Goal: Information Seeking & Learning: Find specific fact

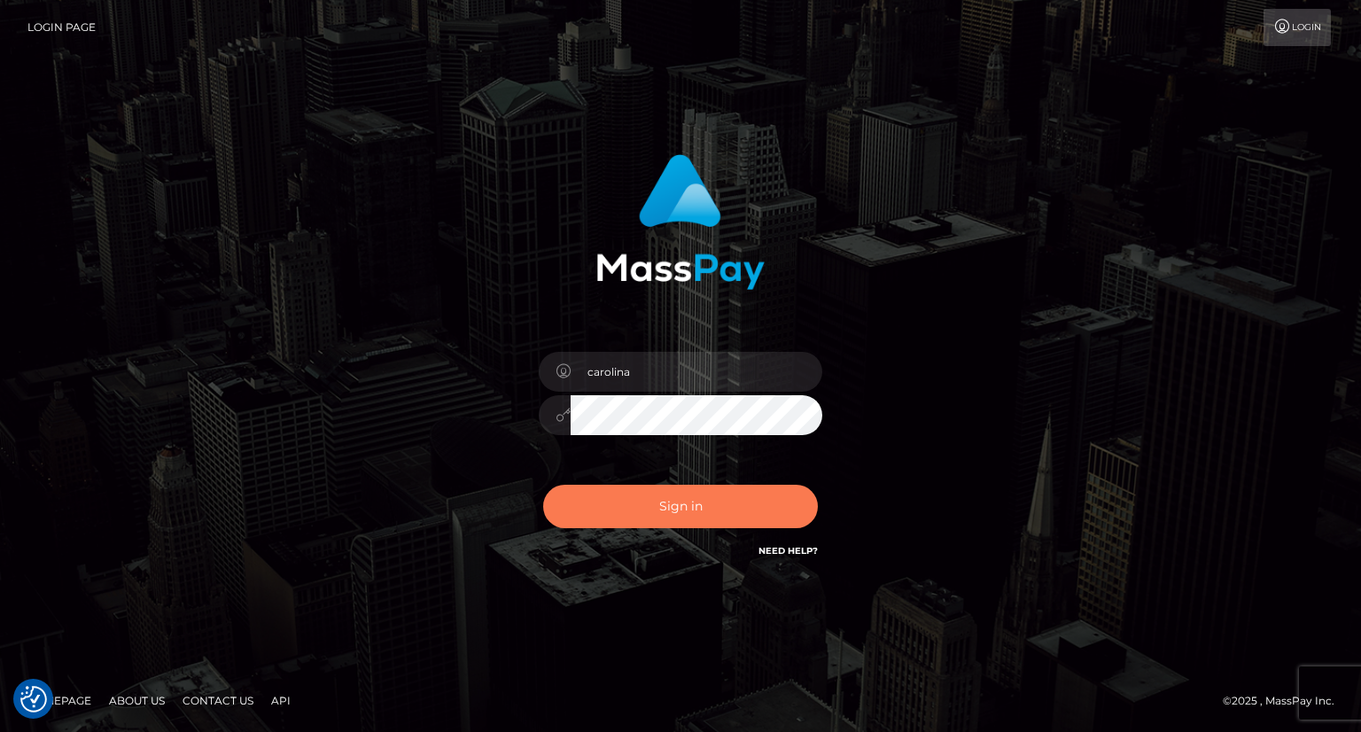
click at [684, 508] on button "Sign in" at bounding box center [680, 506] width 275 height 43
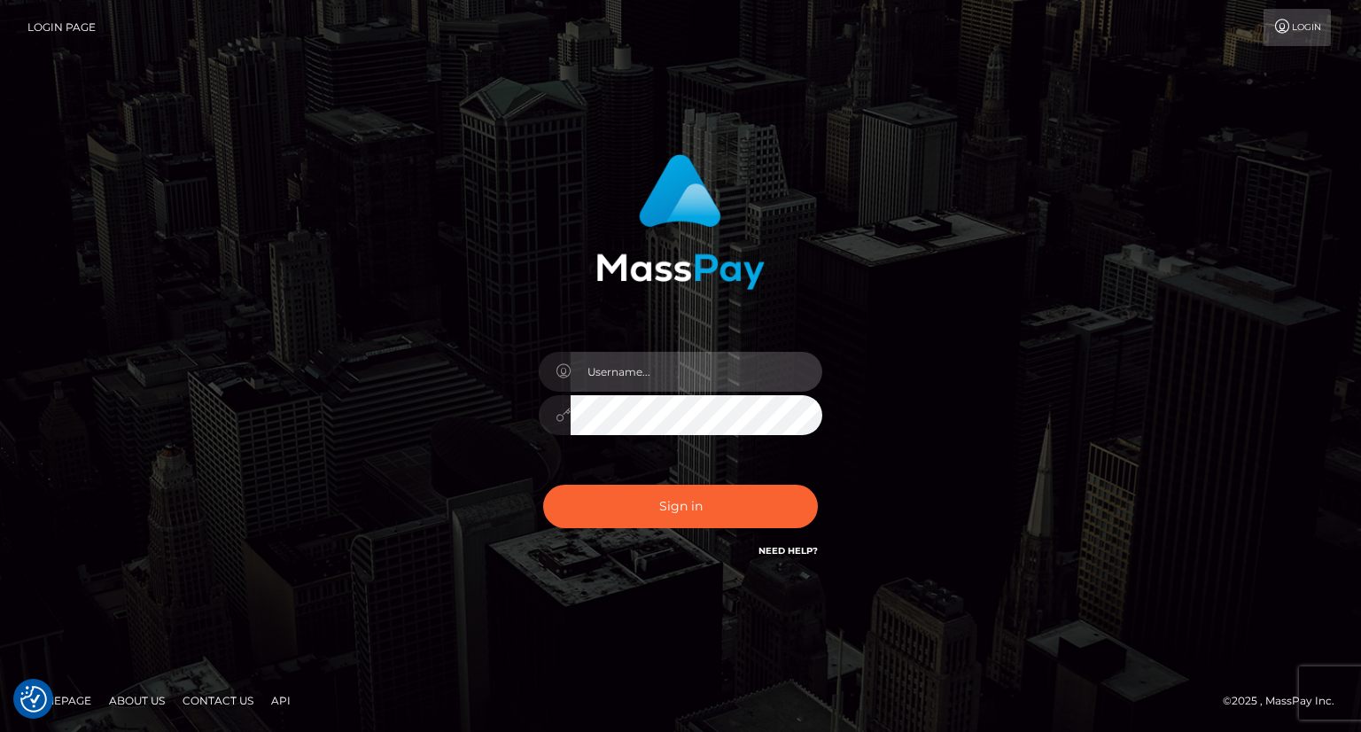
type input "carolina"
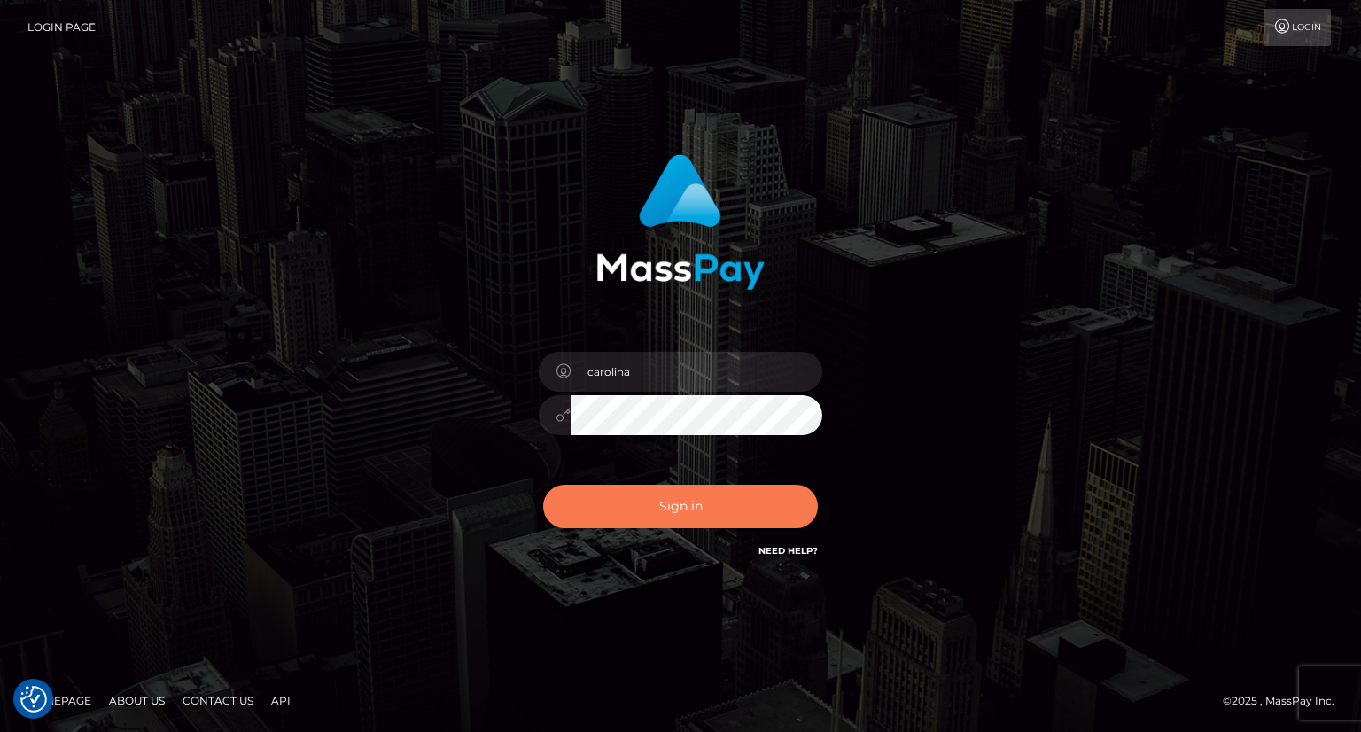
click at [684, 508] on button "Sign in" at bounding box center [680, 506] width 275 height 43
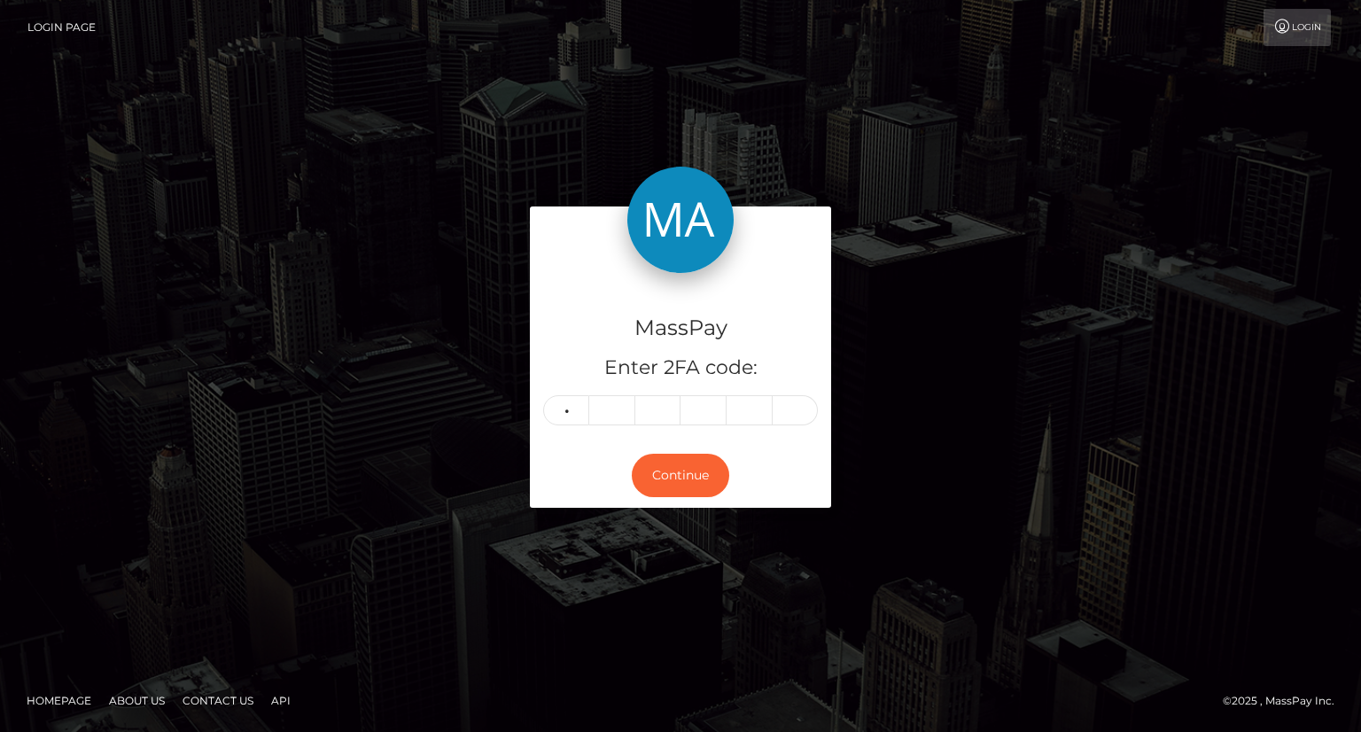
type input "8"
type input "7"
type input "6"
type input "2"
type input "0"
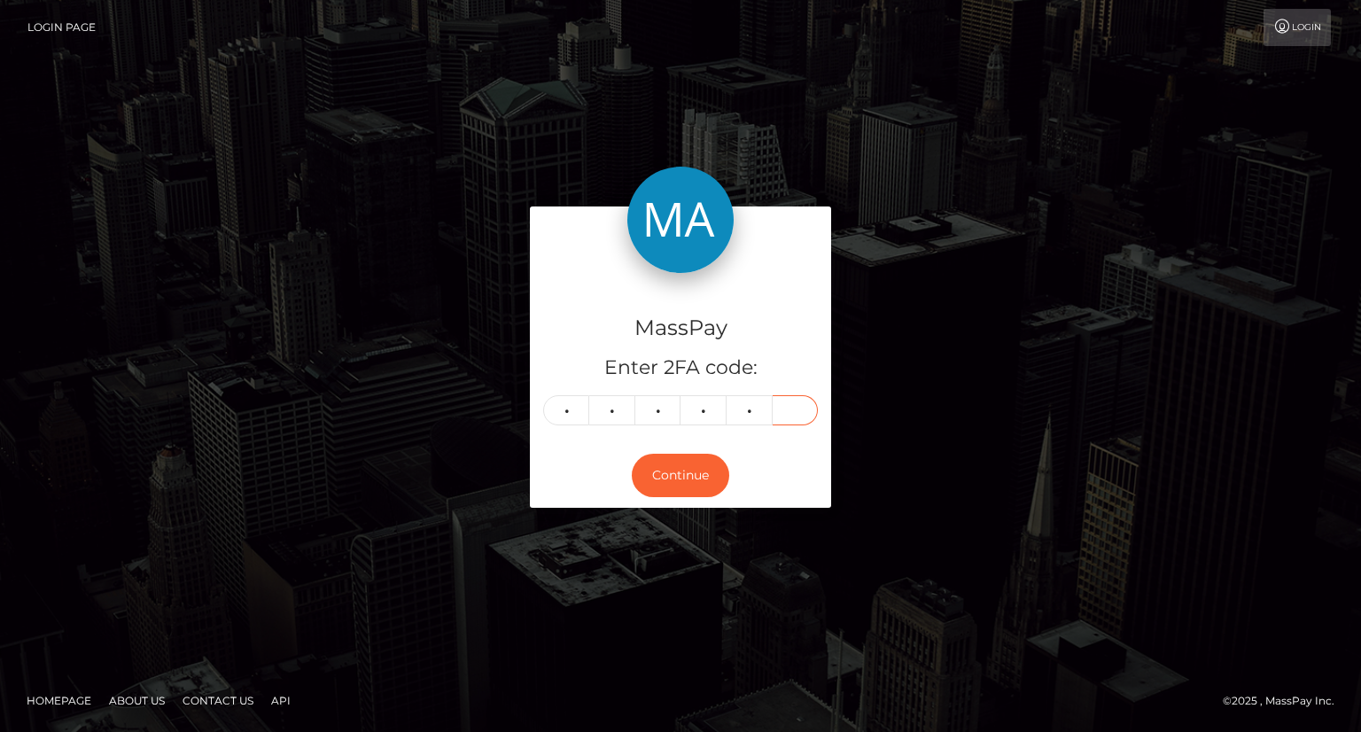
type input "5"
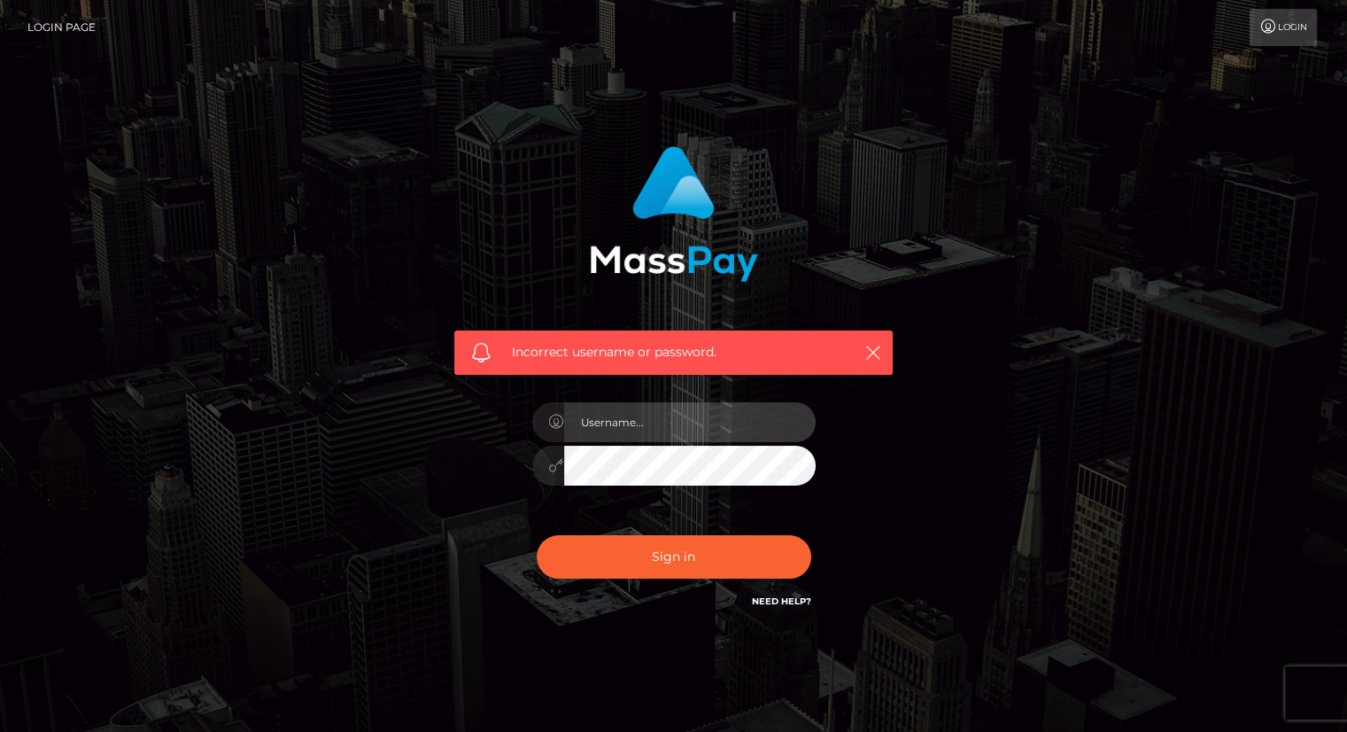
type input "carolina"
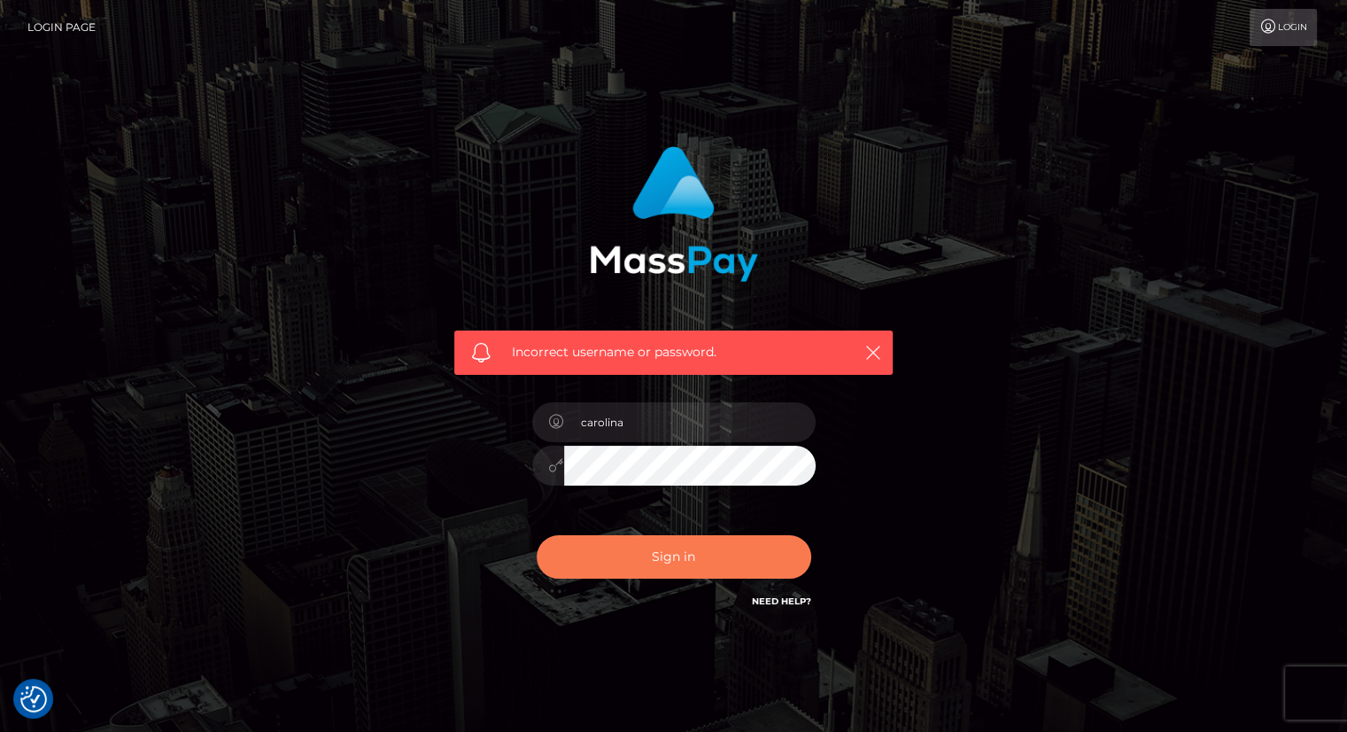
click at [683, 562] on button "Sign in" at bounding box center [674, 556] width 275 height 43
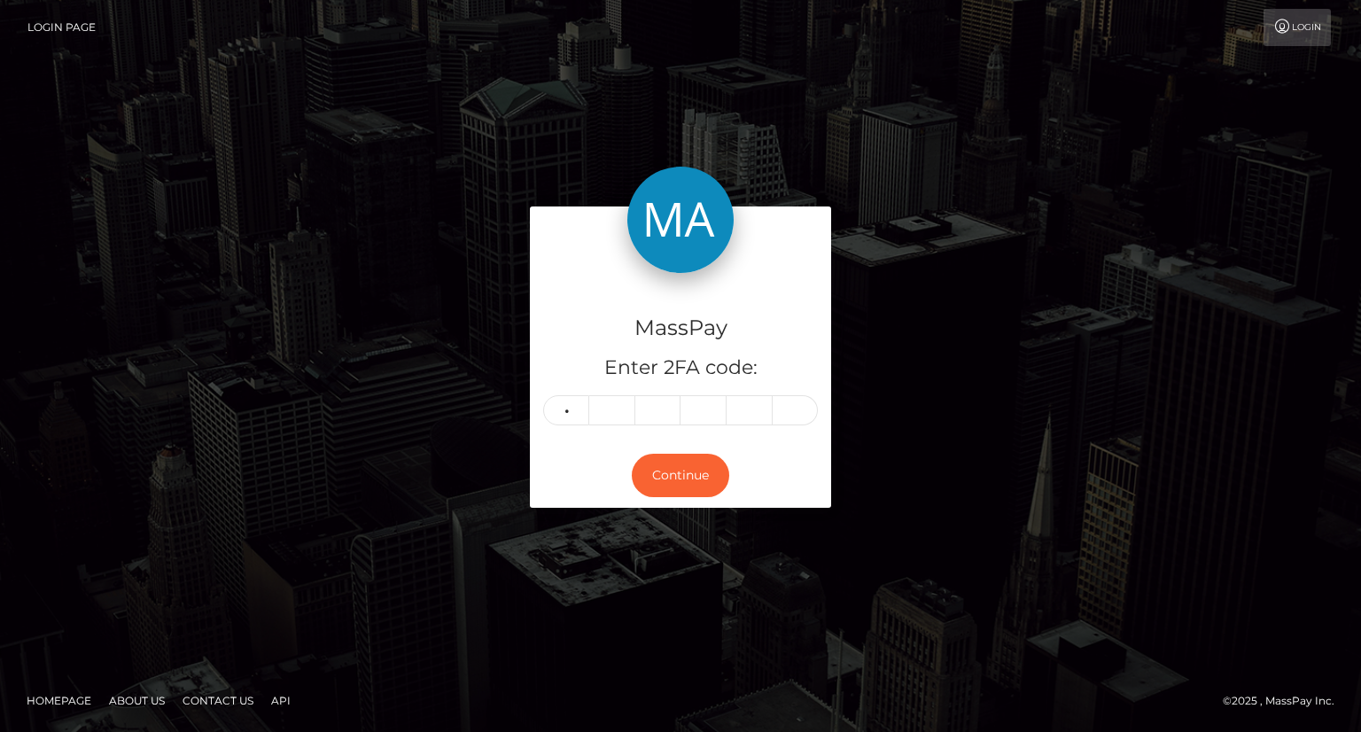
type input "8"
type input "0"
type input "1"
type input "7"
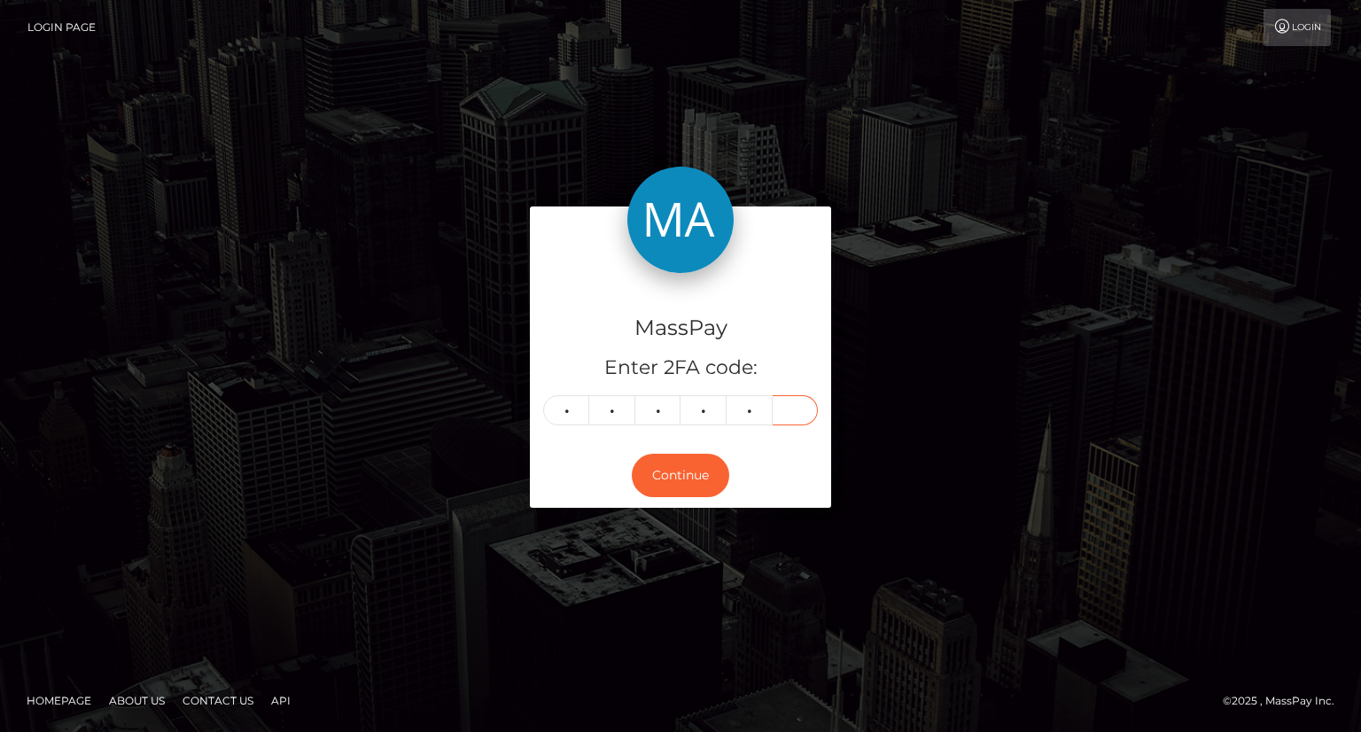
type input "1"
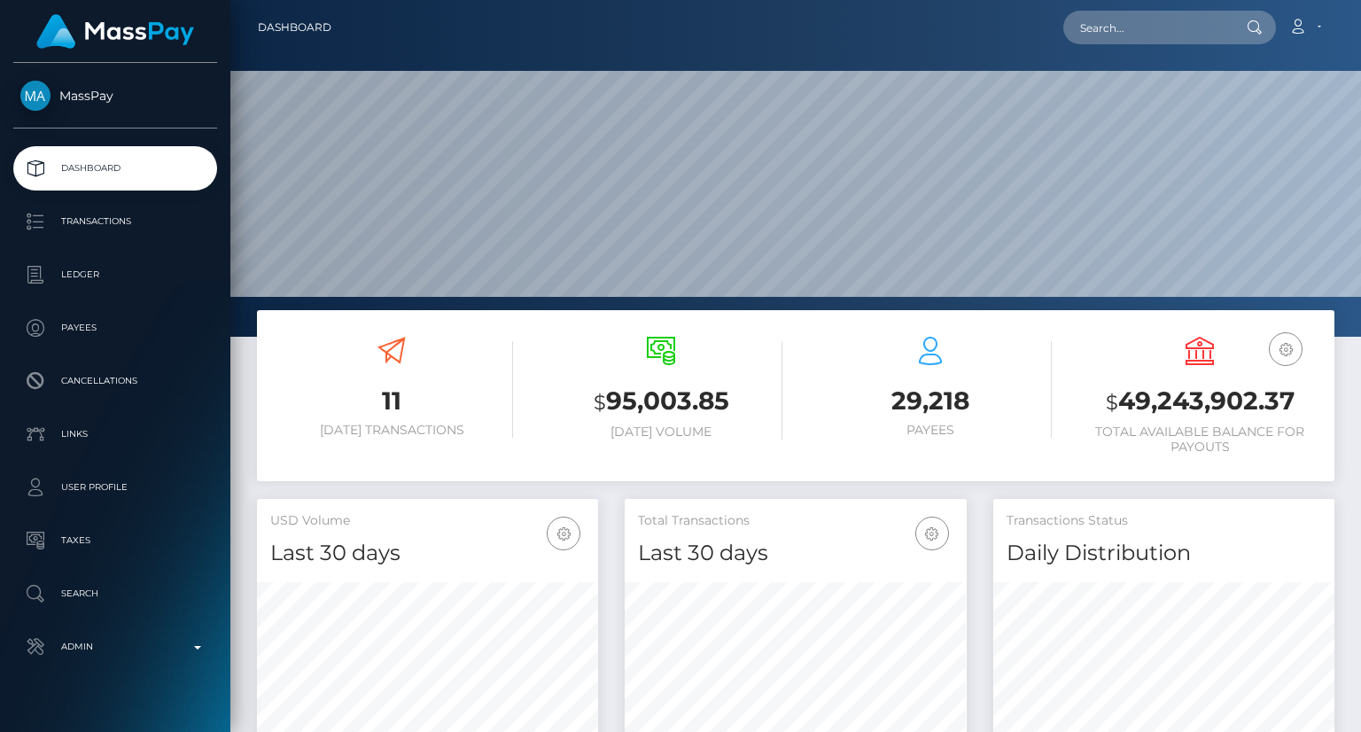
scroll to position [314, 340]
click at [1179, 28] on input "text" at bounding box center [1146, 28] width 167 height 34
paste input "MSP1744cca793f3427"
type input "MSP1744cca793f3427"
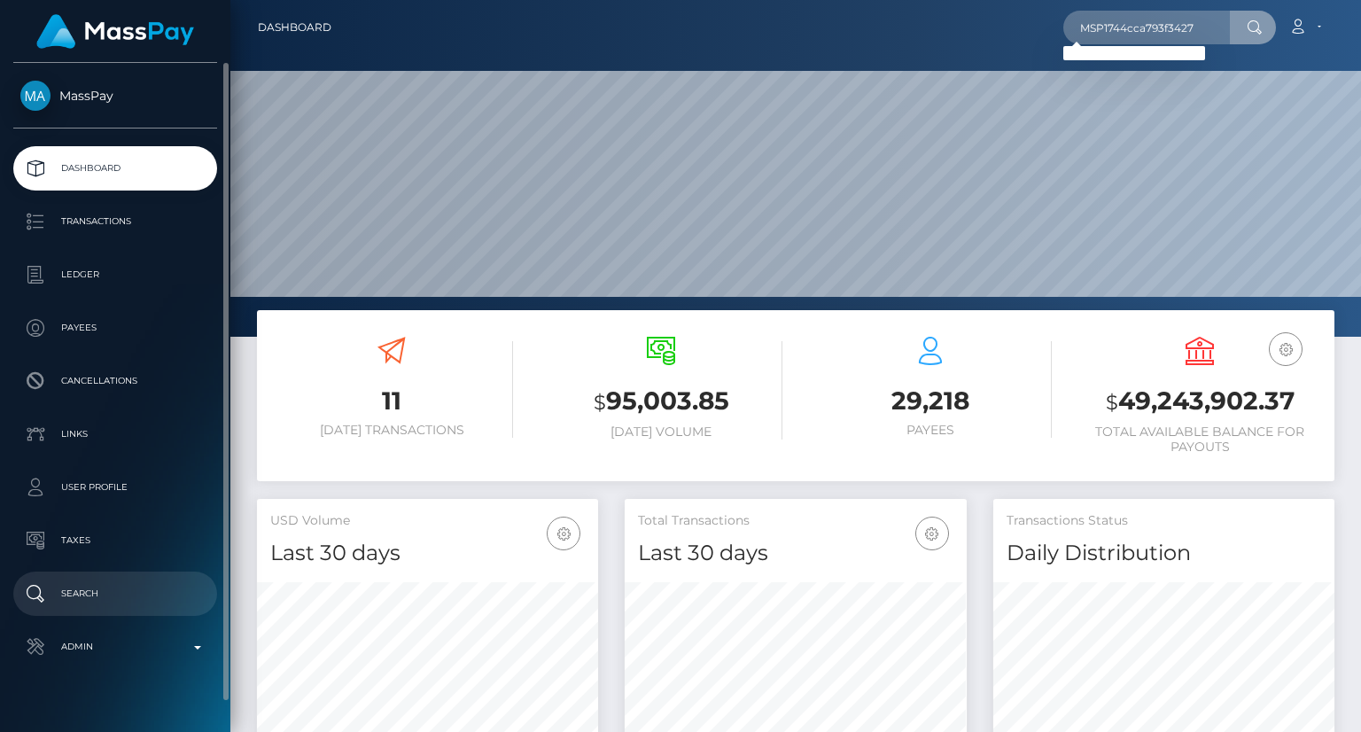
click at [125, 583] on p "Search" at bounding box center [115, 593] width 190 height 27
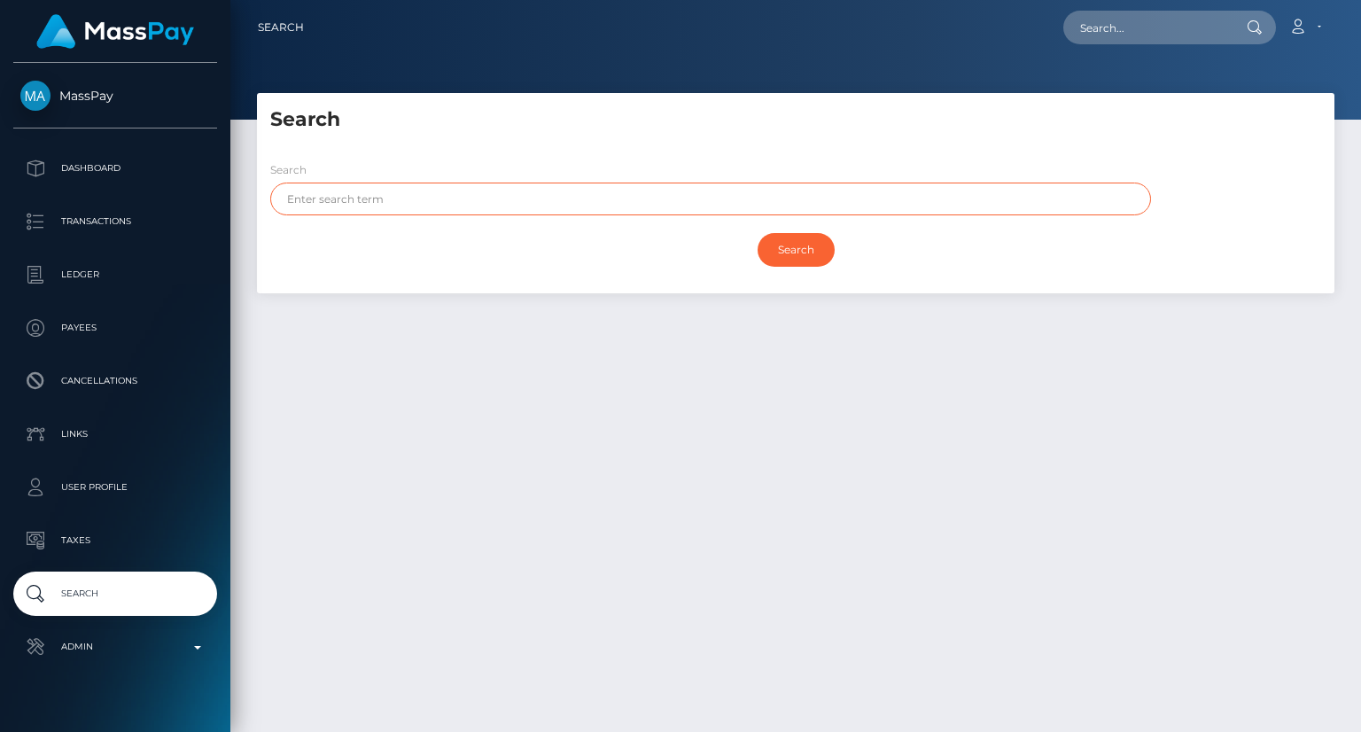
click at [497, 197] on input "text" at bounding box center [710, 198] width 880 height 33
paste input "ECHAVARRIA"
click at [798, 255] on input "Search" at bounding box center [795, 250] width 77 height 34
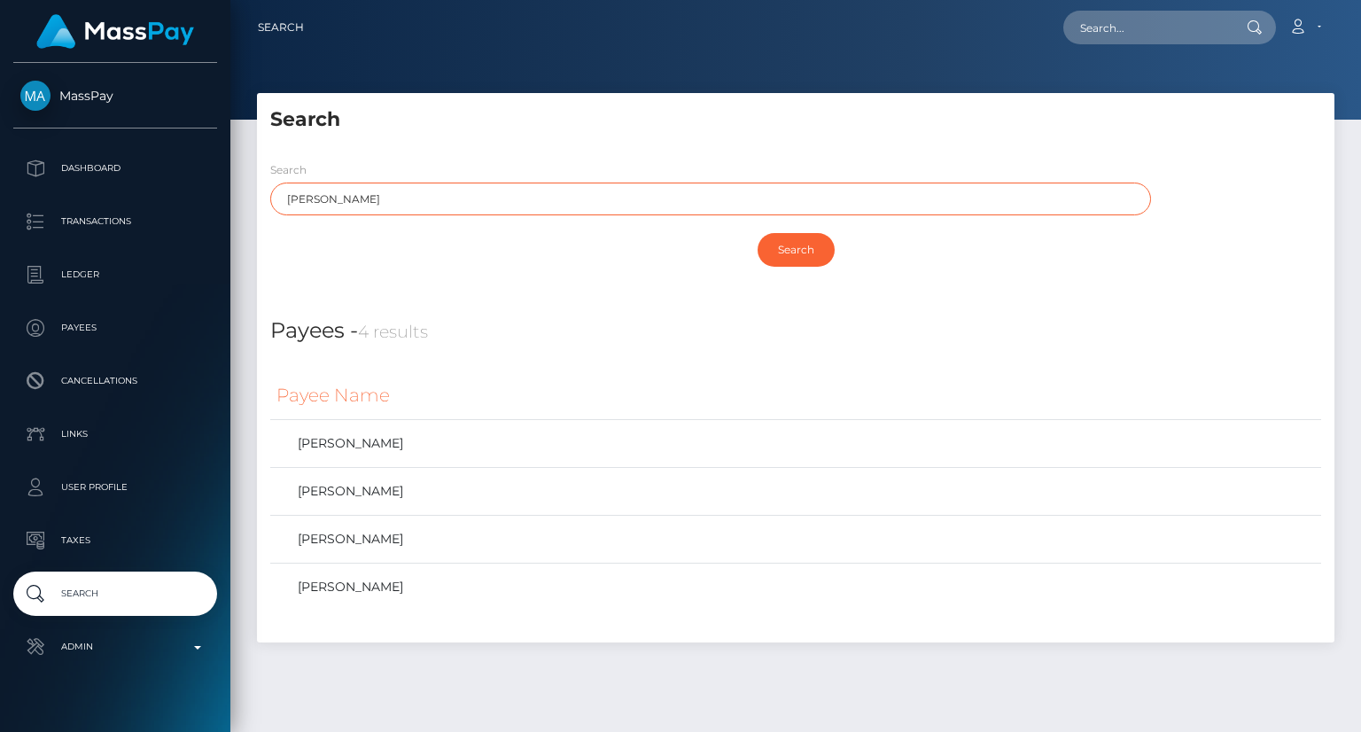
click at [335, 190] on input "ECHAVARRIA" at bounding box center [710, 198] width 880 height 33
paste input "LONDONO"
click at [790, 257] on input "Search" at bounding box center [795, 250] width 77 height 34
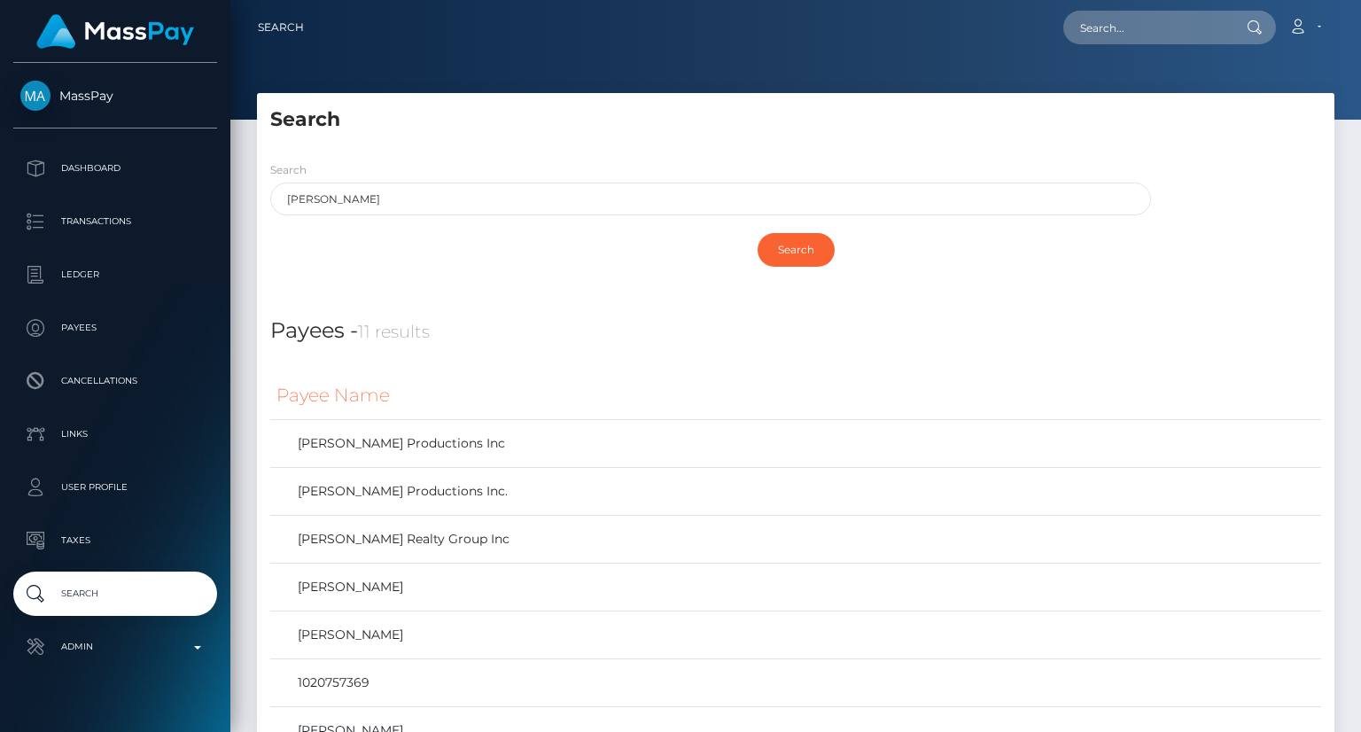
click at [986, 255] on div "Search" at bounding box center [795, 249] width 1051 height 51
click at [306, 199] on input "LONDONO" at bounding box center [710, 198] width 880 height 33
paste input "JOHANA"
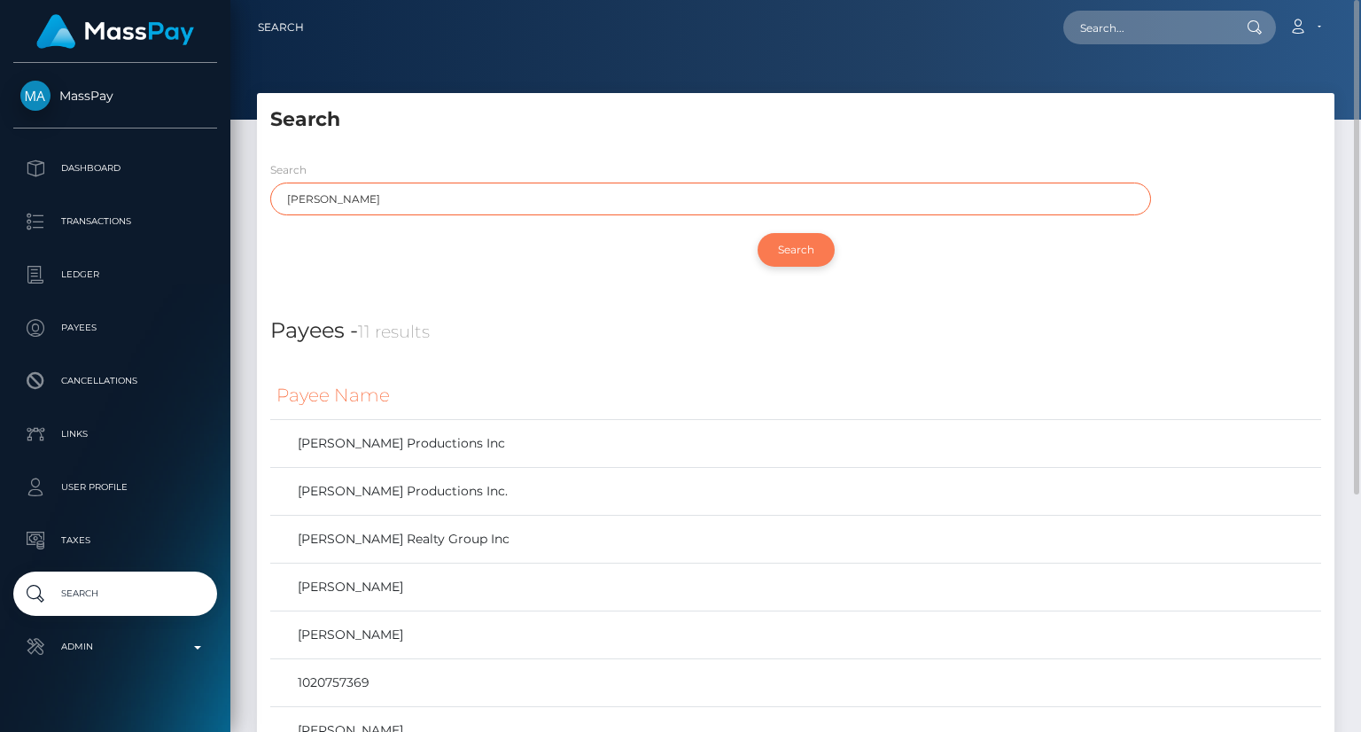
type input "JOHANA"
click at [799, 262] on input "Search" at bounding box center [795, 250] width 77 height 34
click at [782, 245] on input "Search" at bounding box center [795, 250] width 77 height 34
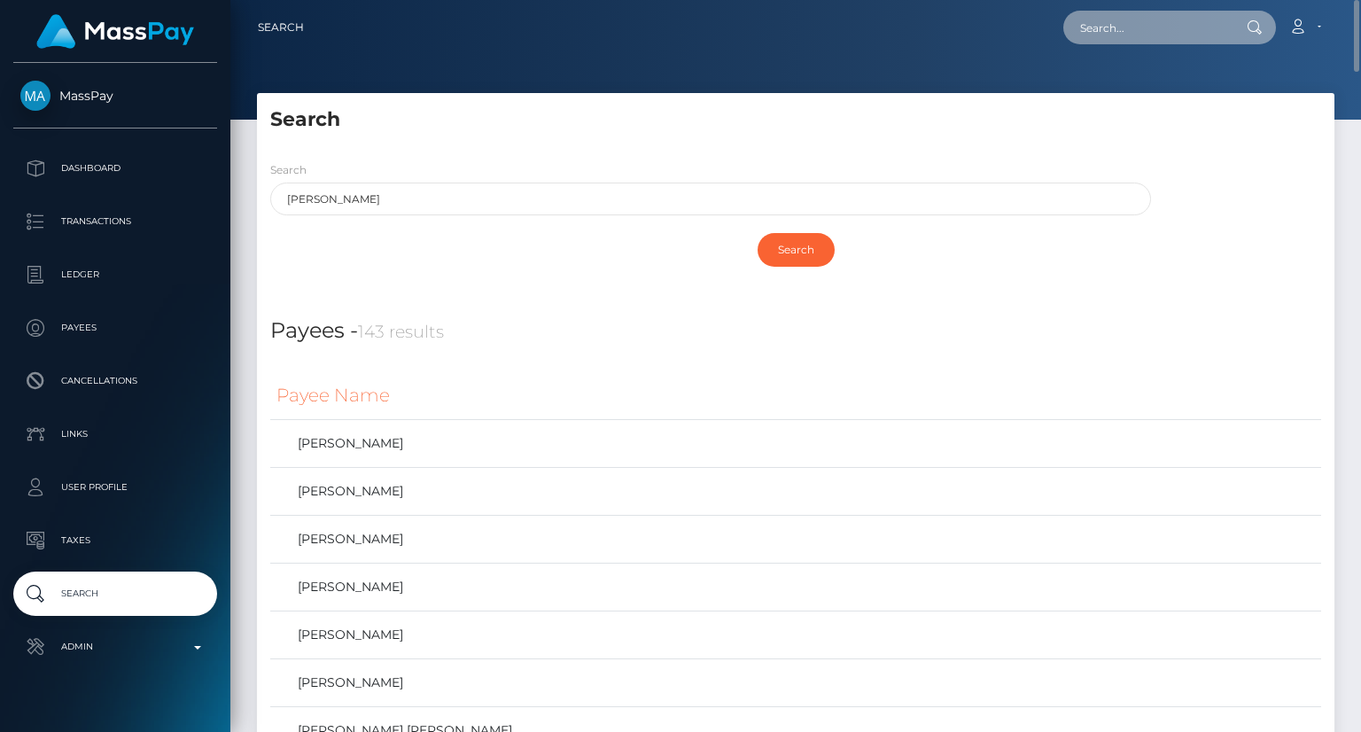
click at [1086, 27] on input "text" at bounding box center [1146, 28] width 167 height 34
paste input "MSPd9b4f49efd38449"
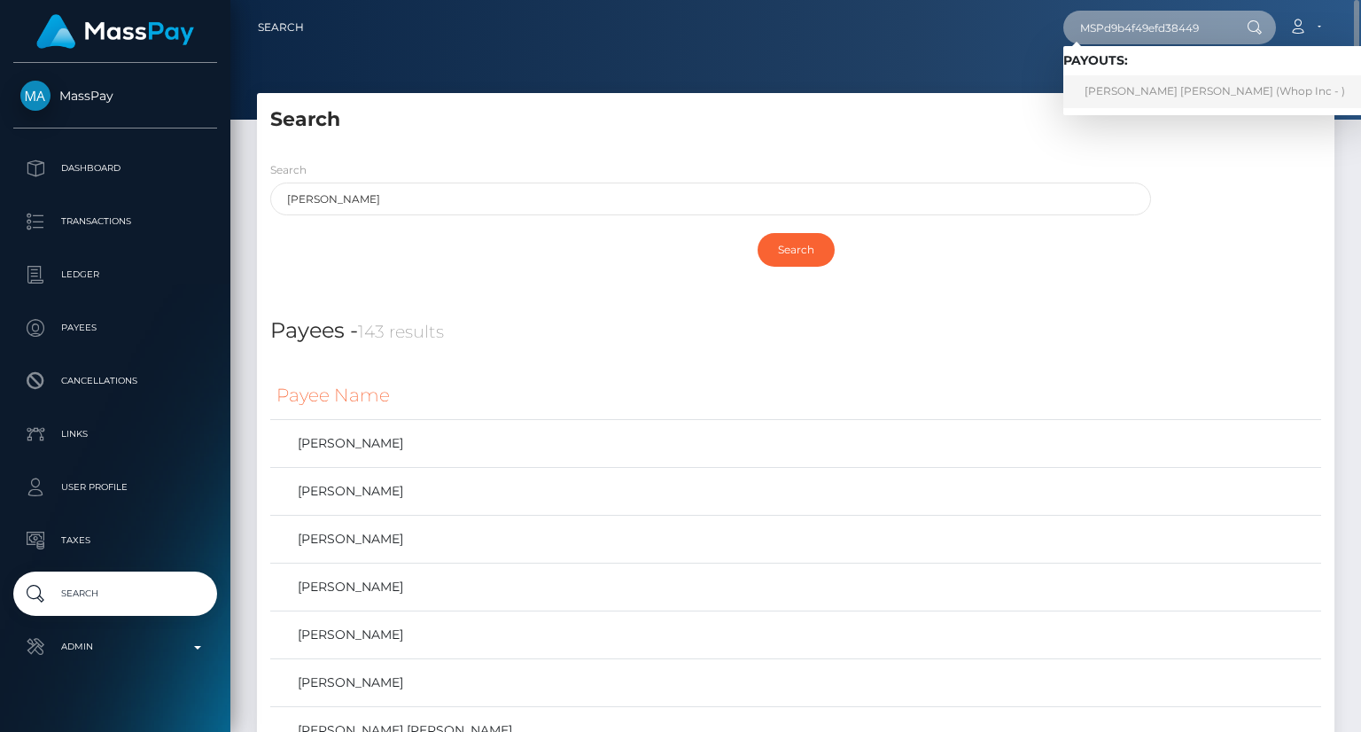
type input "MSPd9b4f49efd38449"
click at [1171, 99] on link "JOHANA MARIA ECHAVARRIA LONDONO (Whop Inc - )" at bounding box center [1214, 91] width 303 height 33
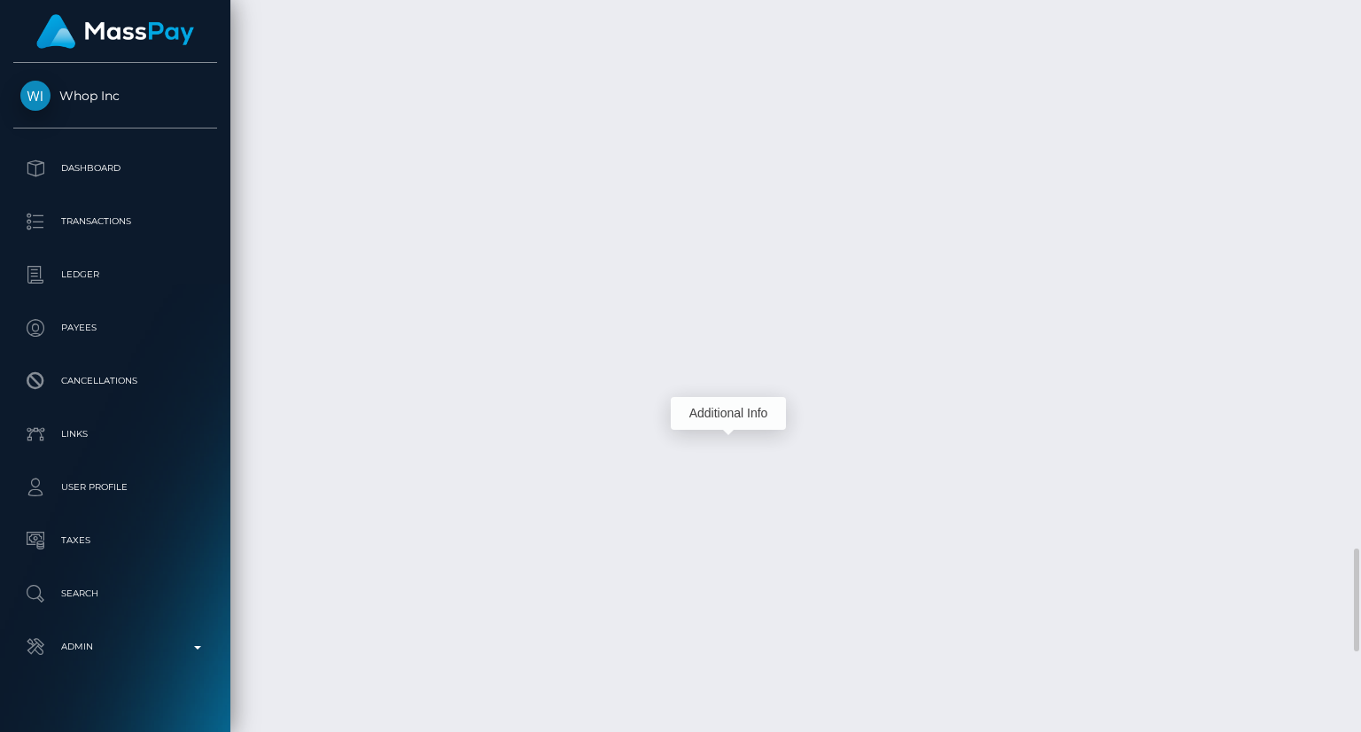
scroll to position [213, 340]
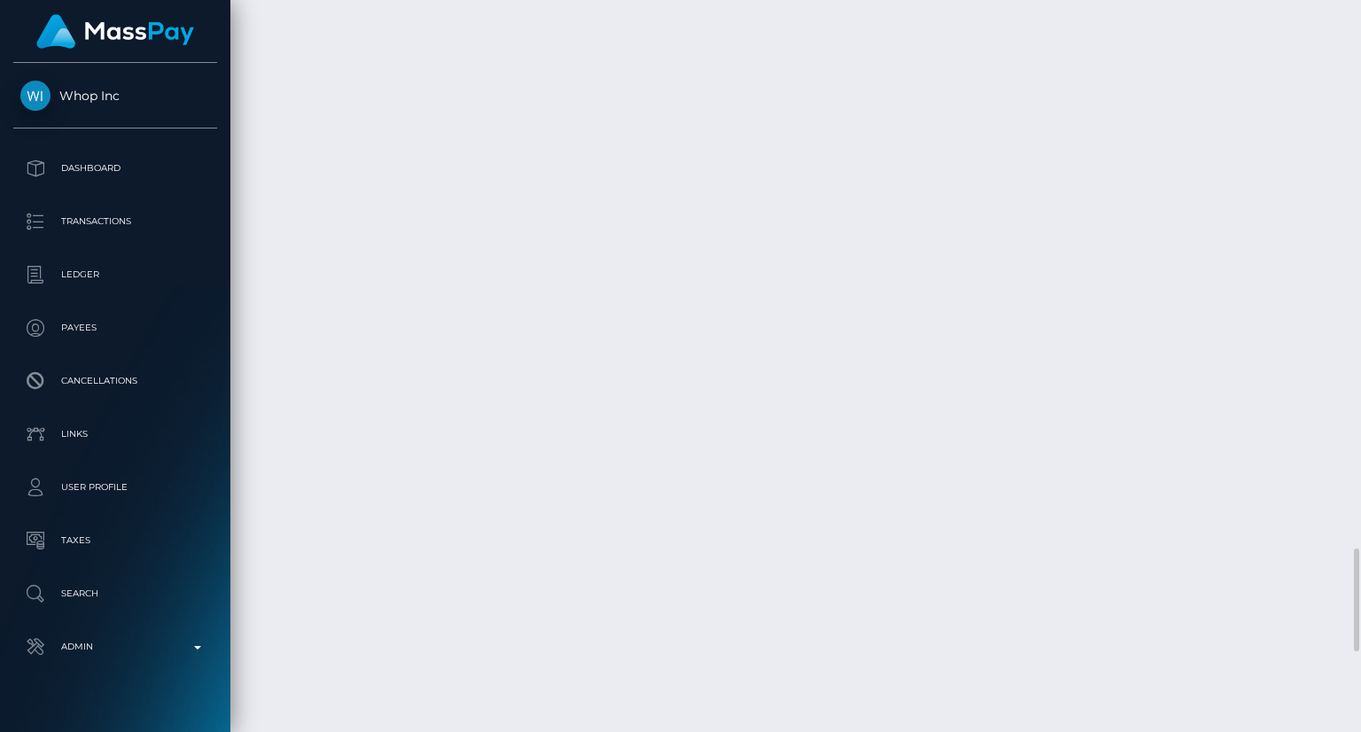
copy td "MSPd9b4f49efd38449"
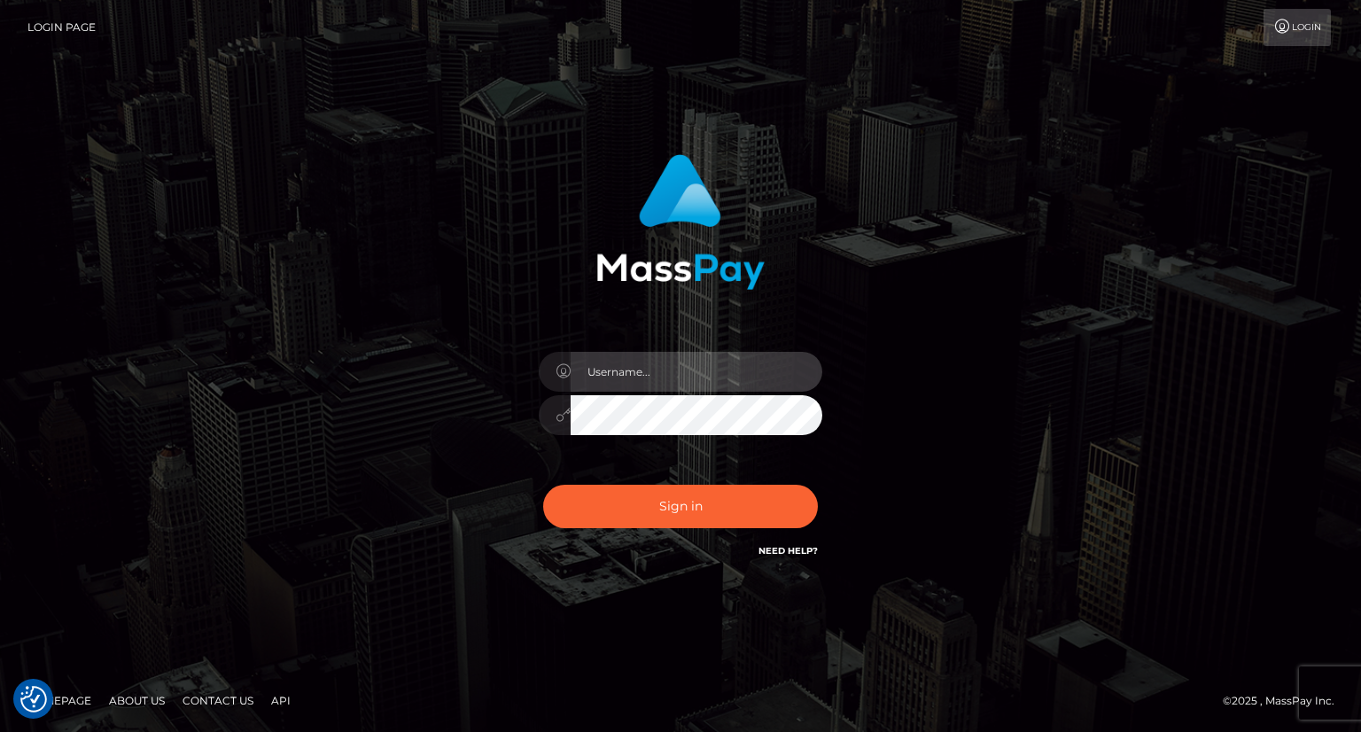
type input "carolina"
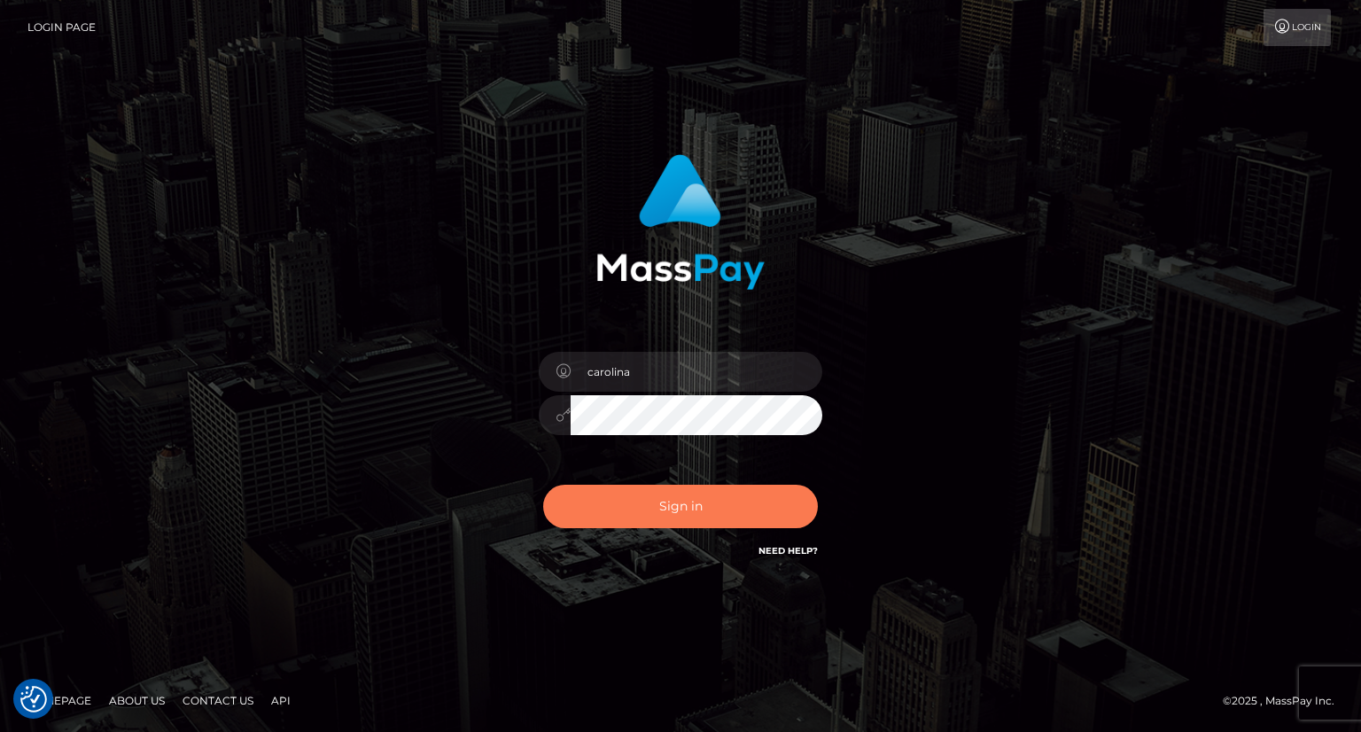
click at [677, 509] on button "Sign in" at bounding box center [680, 506] width 275 height 43
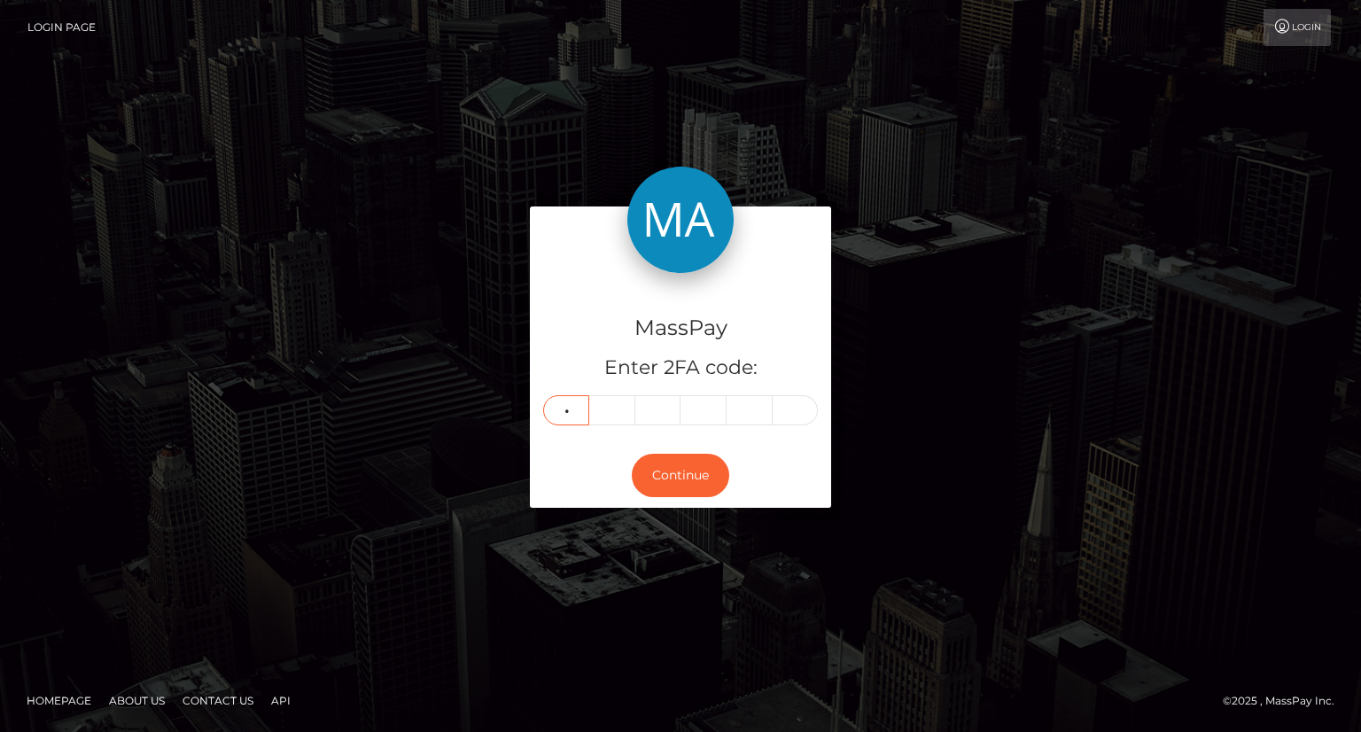
type input "5"
type input "1"
type input "7"
type input "5"
type input "1"
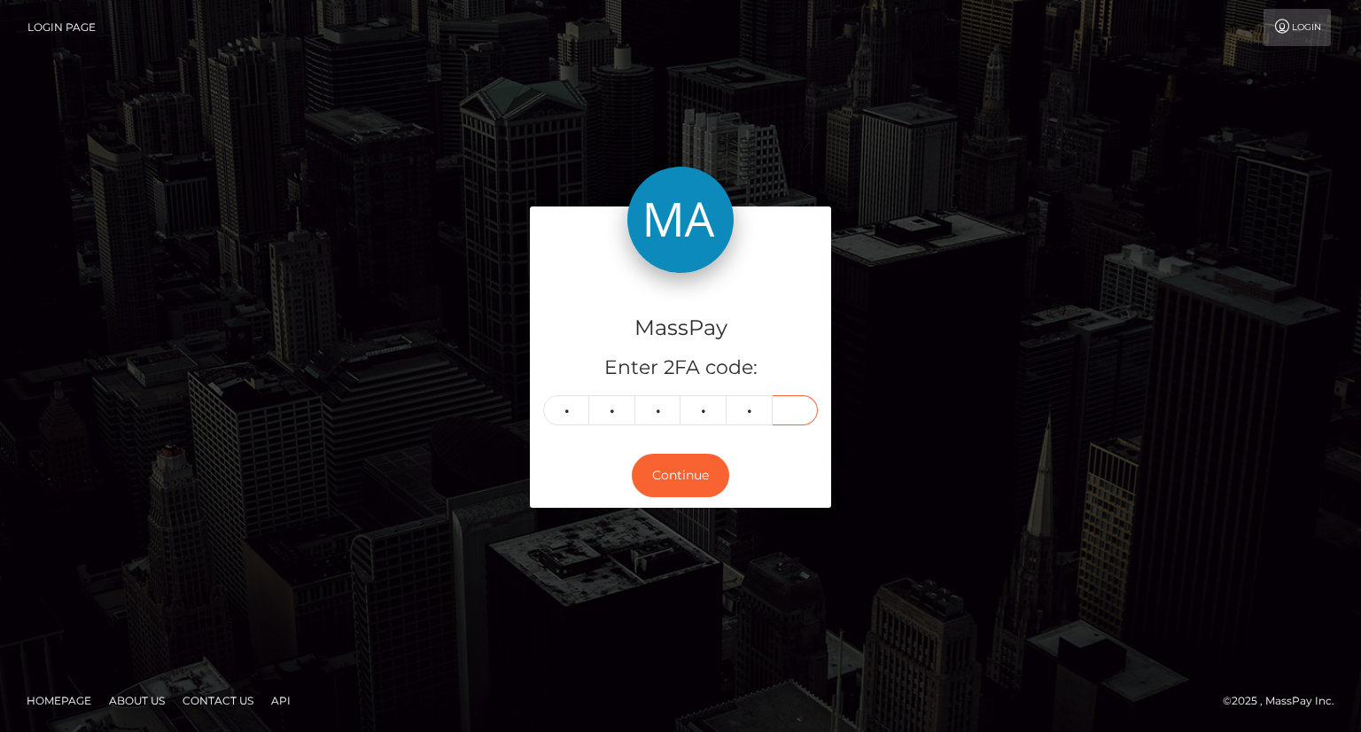
type input "8"
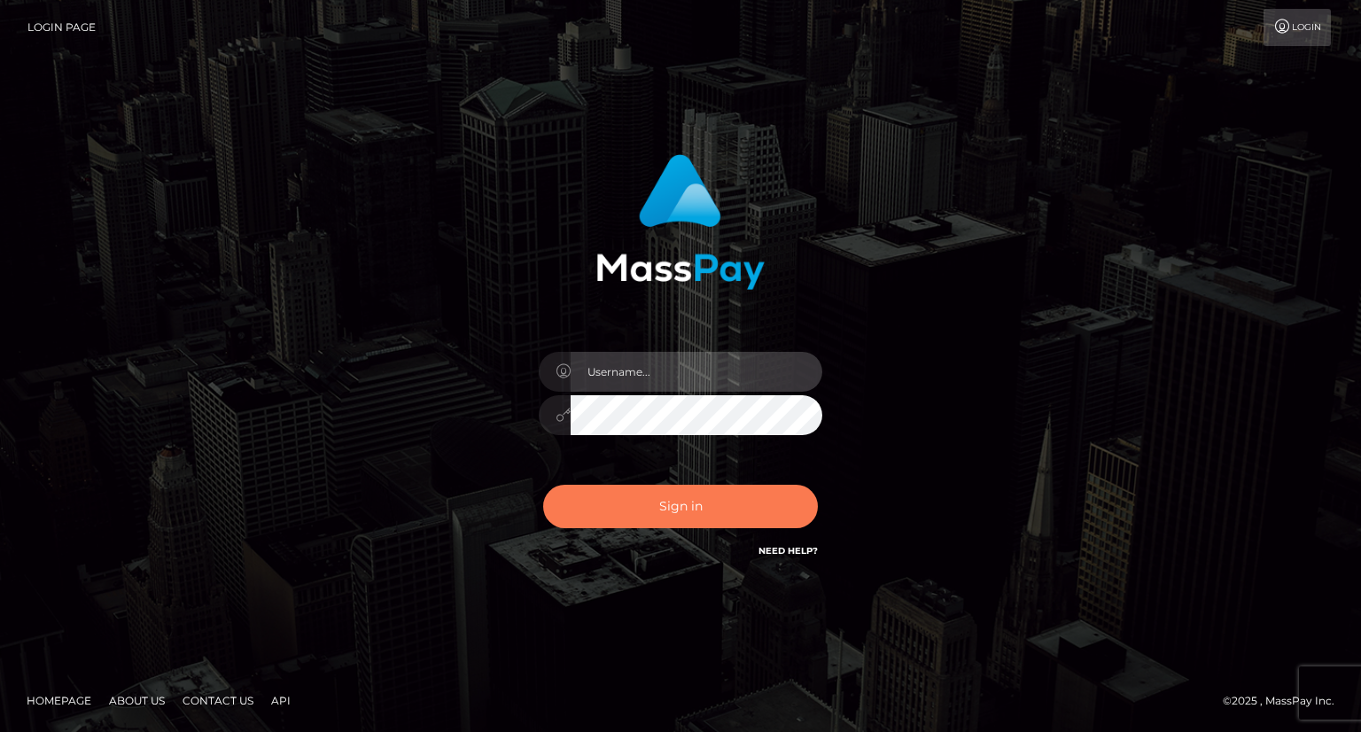
type input "carolina"
click at [709, 504] on button "Sign in" at bounding box center [680, 506] width 275 height 43
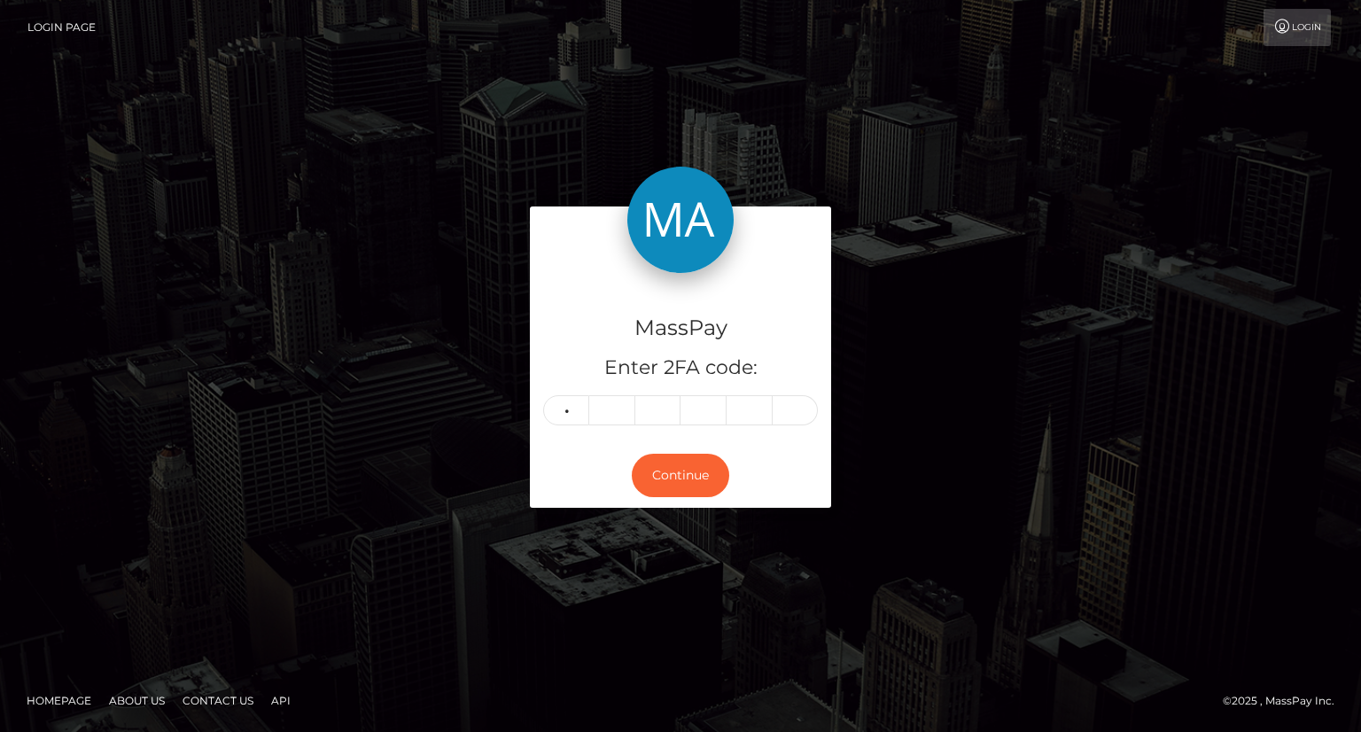
type input "6"
type input "4"
type input "0"
type input "2"
type input "1"
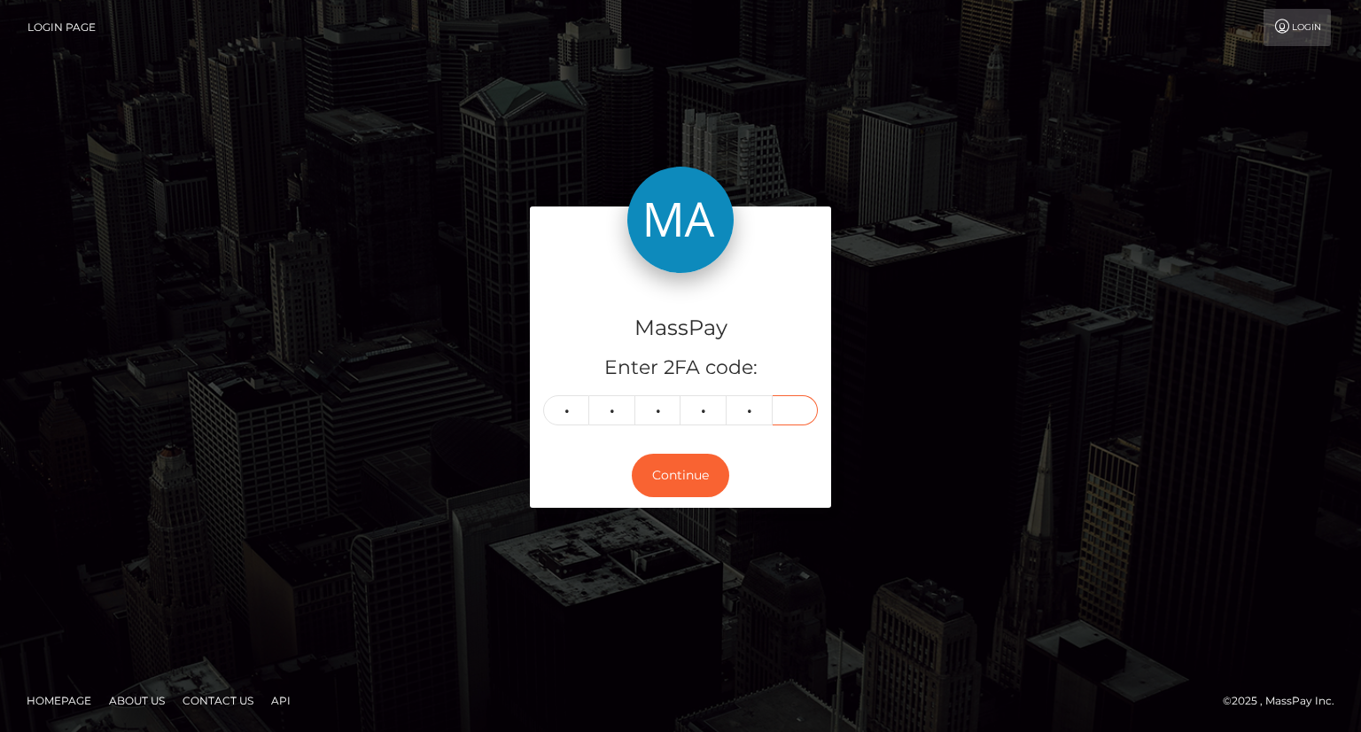
type input "2"
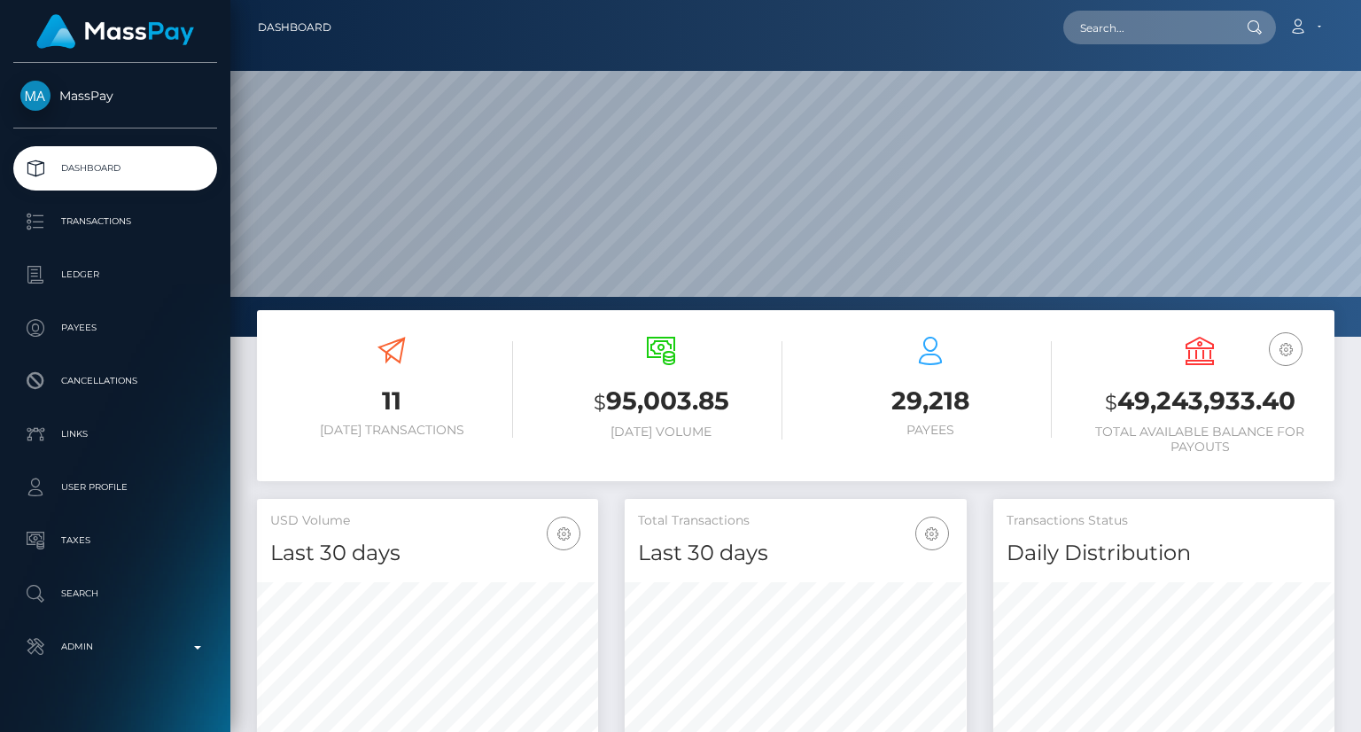
scroll to position [314, 340]
click at [1169, 19] on input "text" at bounding box center [1146, 28] width 167 height 34
paste input "MSPd9b4f49efd38449"
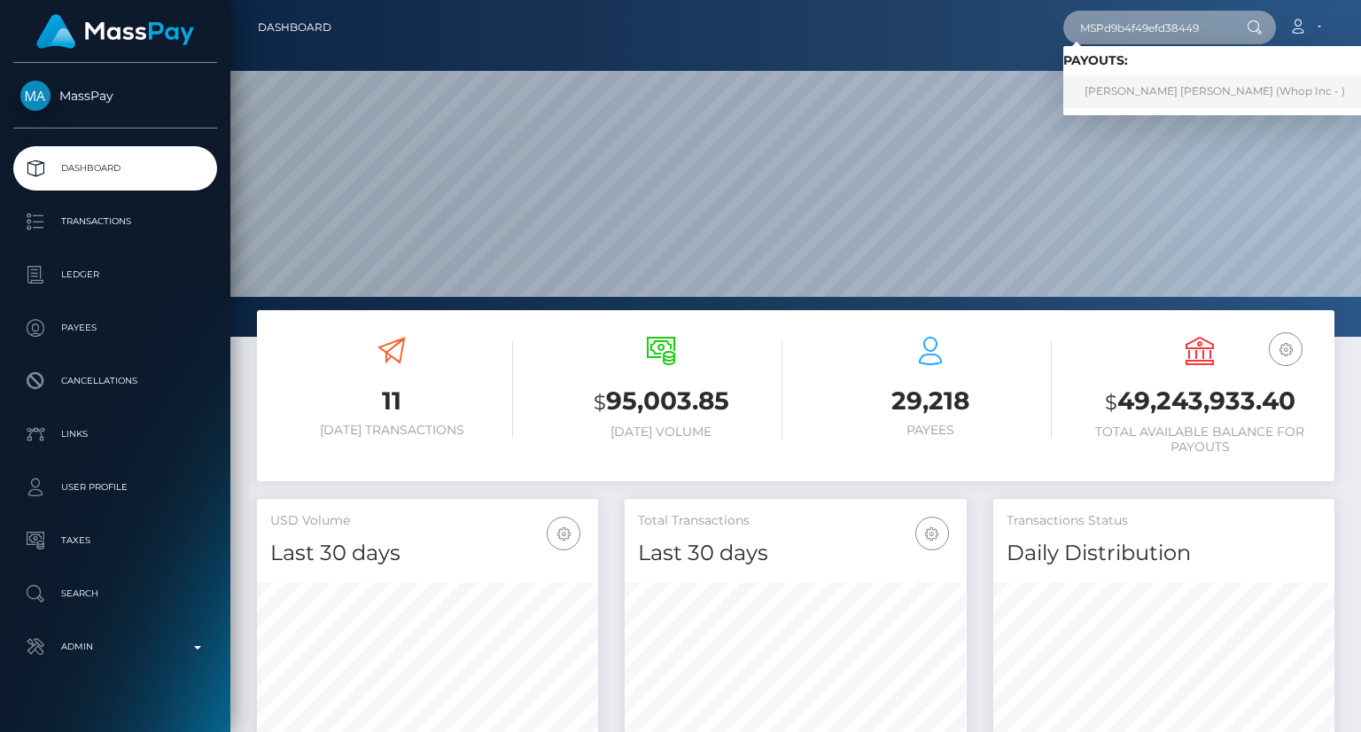
type input "MSPd9b4f49efd38449"
click at [1173, 95] on link "JOHANA MARIA ECHAVARRIA LONDONO (Whop Inc - )" at bounding box center [1214, 91] width 303 height 33
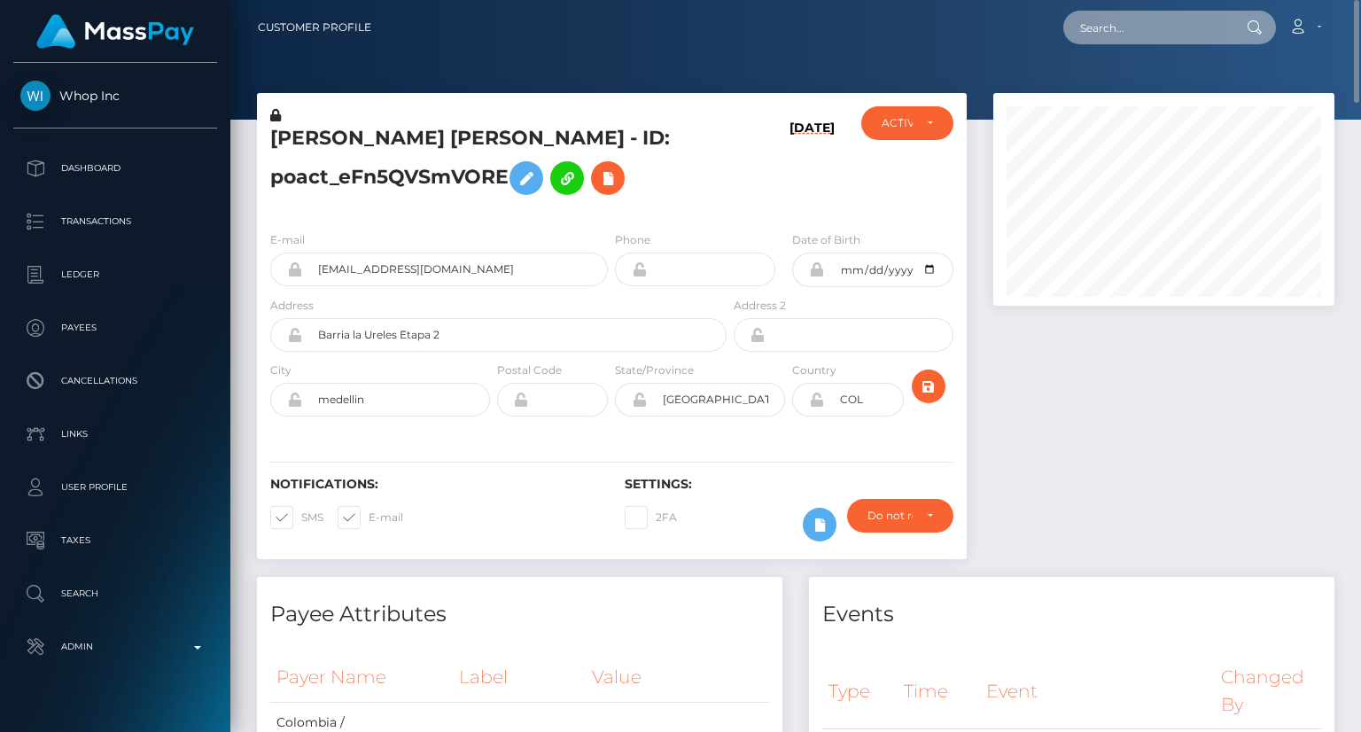
click at [1109, 37] on input "text" at bounding box center [1146, 28] width 167 height 34
paste input "MSPf542e7464495710"
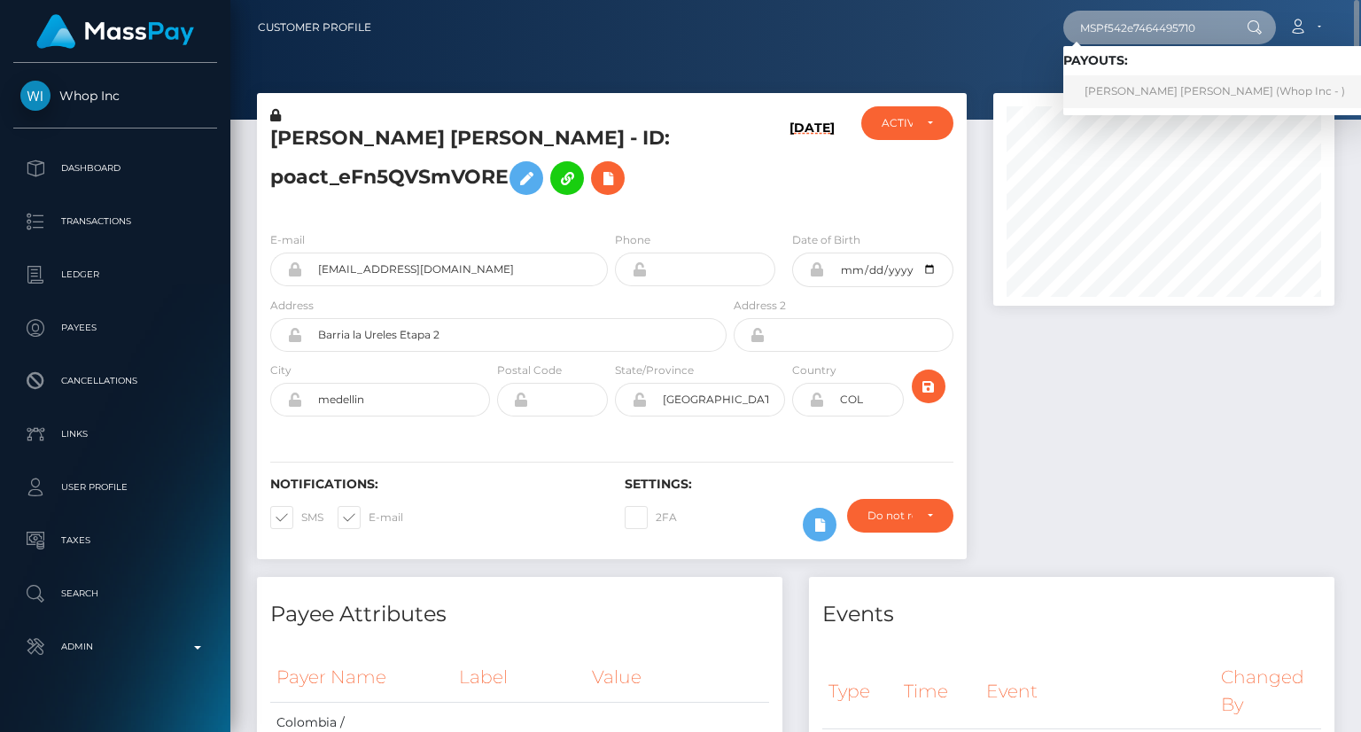
type input "MSPf542e7464495710"
click at [1154, 89] on link "JESUS DAVID RIPOLL PINEDA (Whop Inc - )" at bounding box center [1214, 91] width 303 height 33
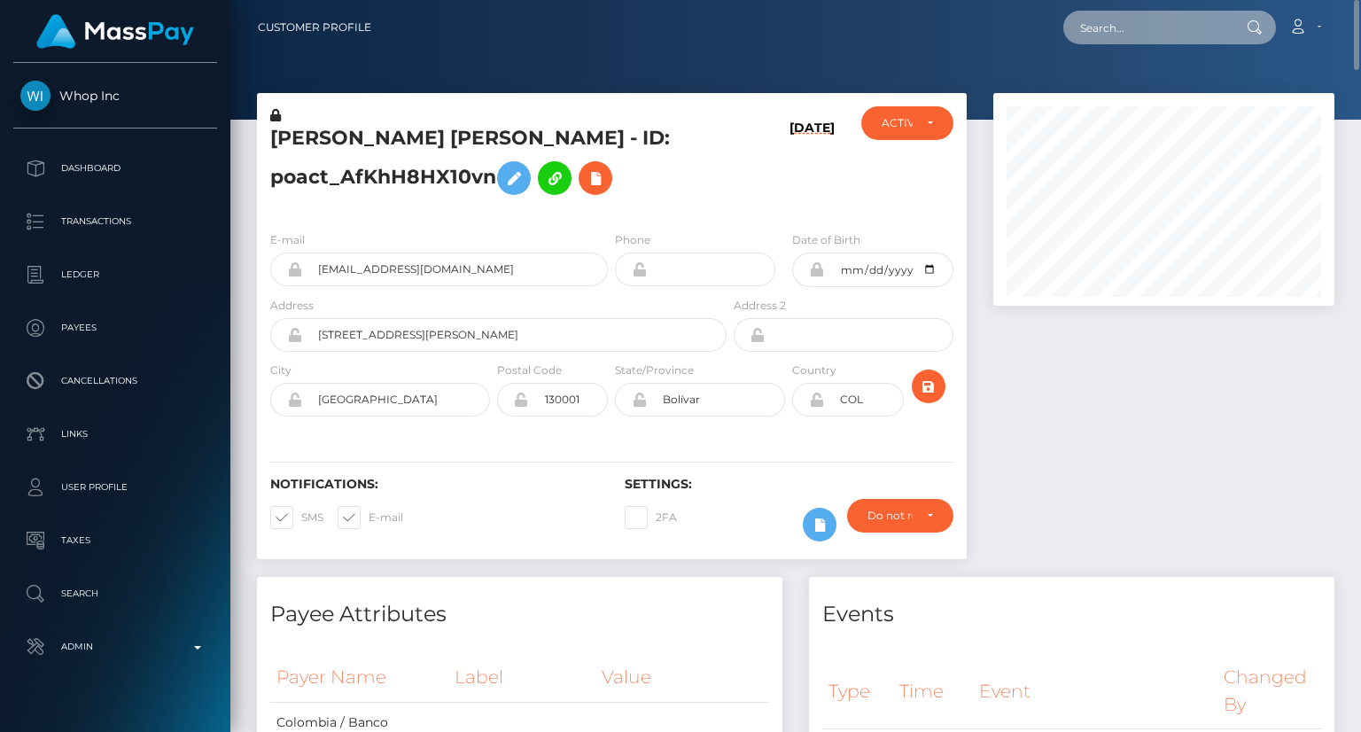
click at [1148, 33] on input "text" at bounding box center [1146, 28] width 167 height 34
paste input "MSP2a57b96d194f860"
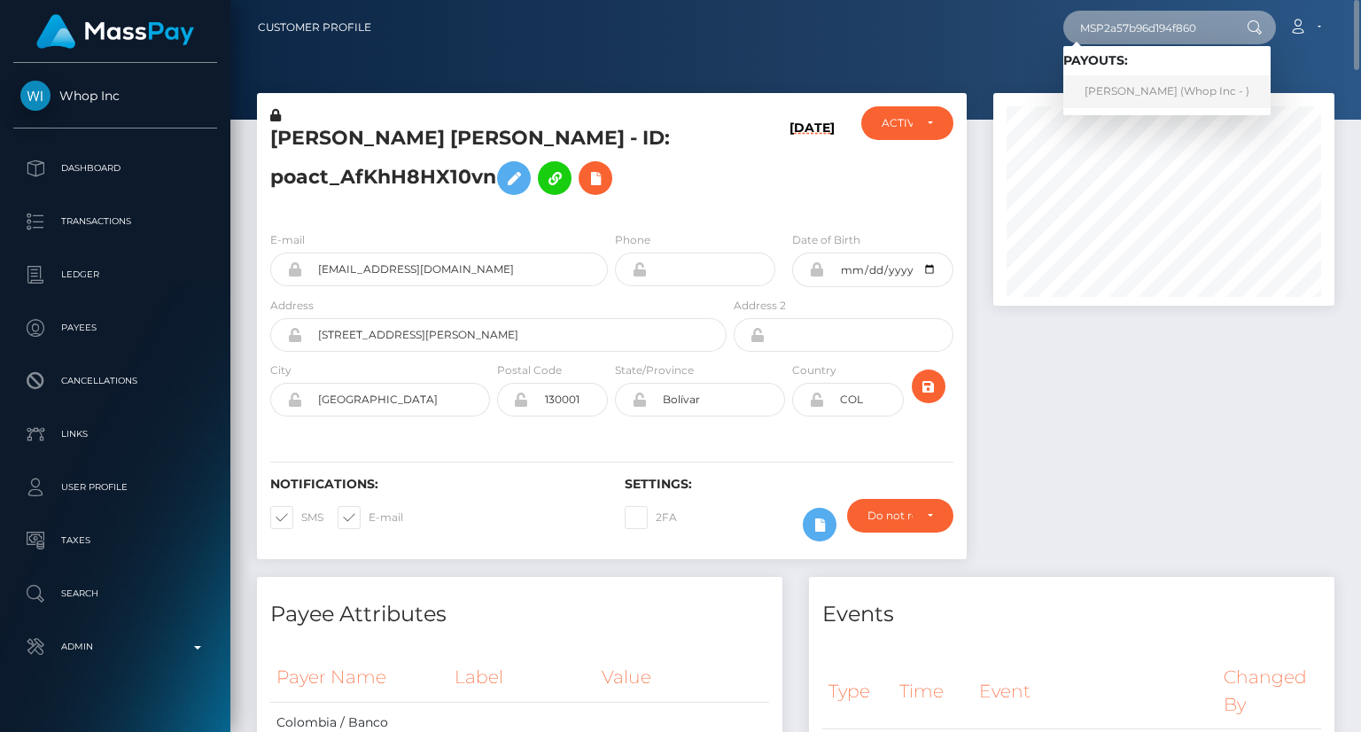
type input "MSP2a57b96d194f860"
click at [1159, 93] on link "[PERSON_NAME] (Whop Inc - )" at bounding box center [1166, 91] width 207 height 33
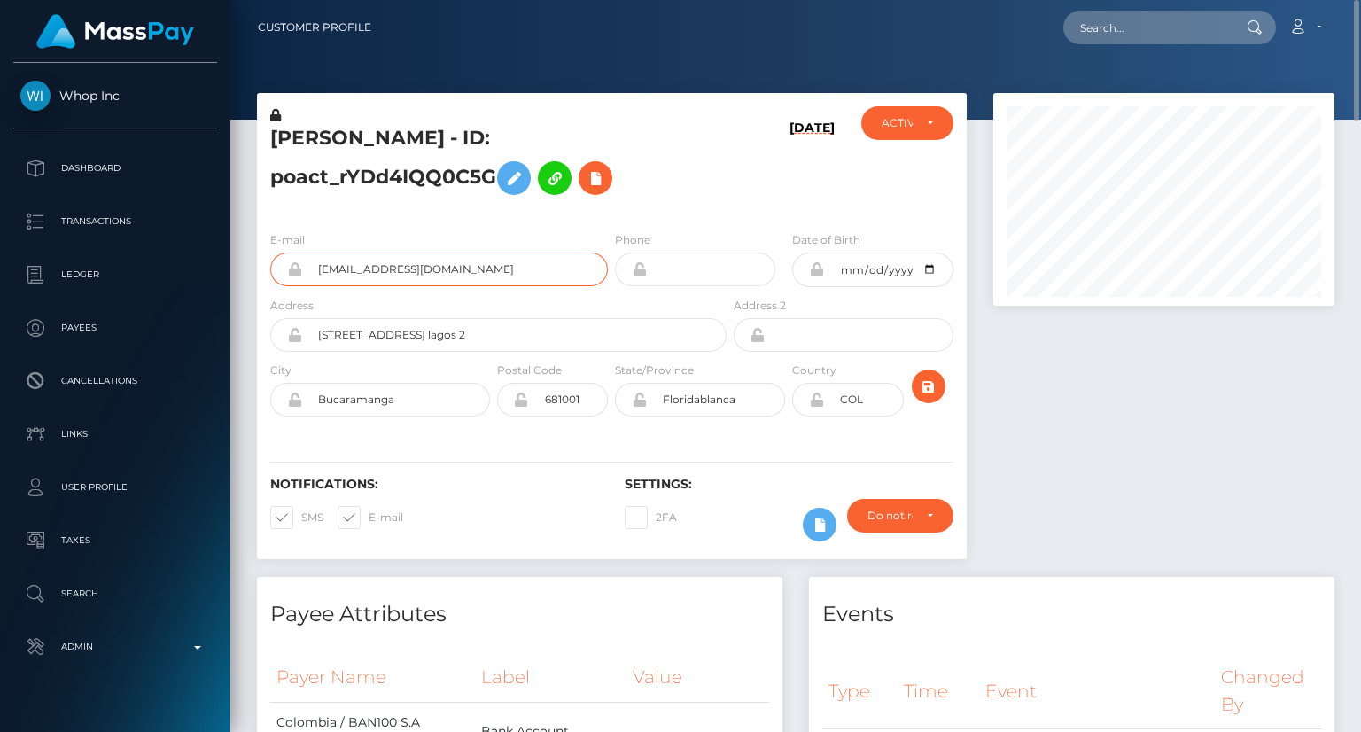
click at [406, 267] on input "[EMAIL_ADDRESS][DOMAIN_NAME]" at bounding box center [455, 269] width 306 height 34
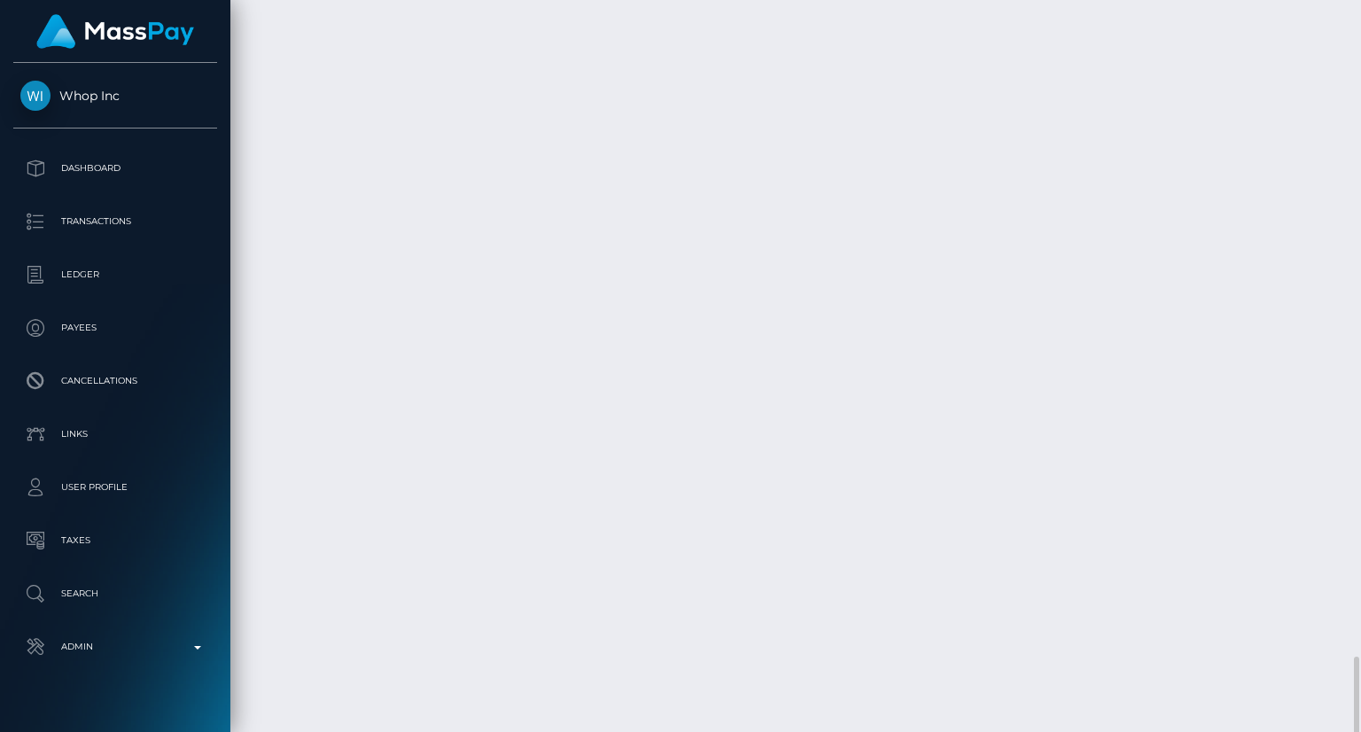
scroll to position [3678, 0]
drag, startPoint x: 590, startPoint y: 391, endPoint x: 886, endPoint y: 399, distance: 295.9
copy td "MSP2a57b96d194f860 / pout_HqHDh3BtPuu4a"
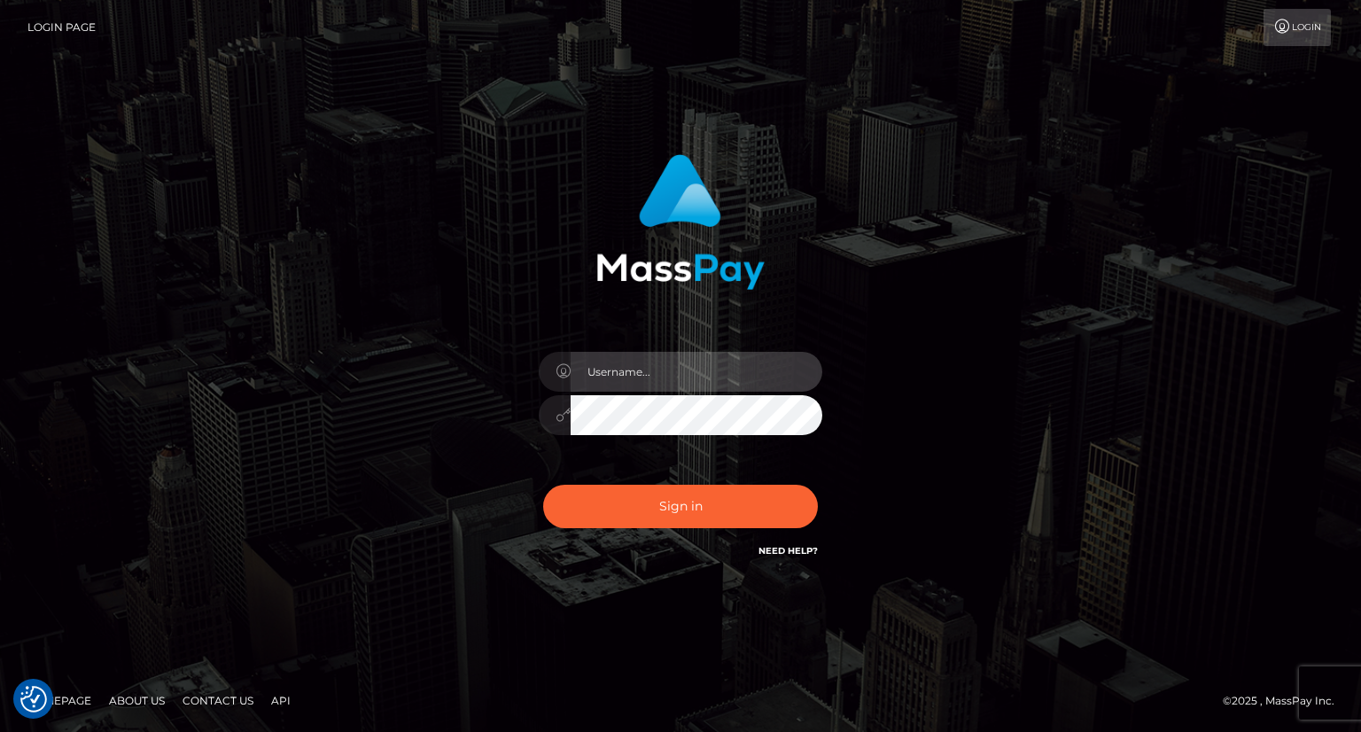
type input "carolina"
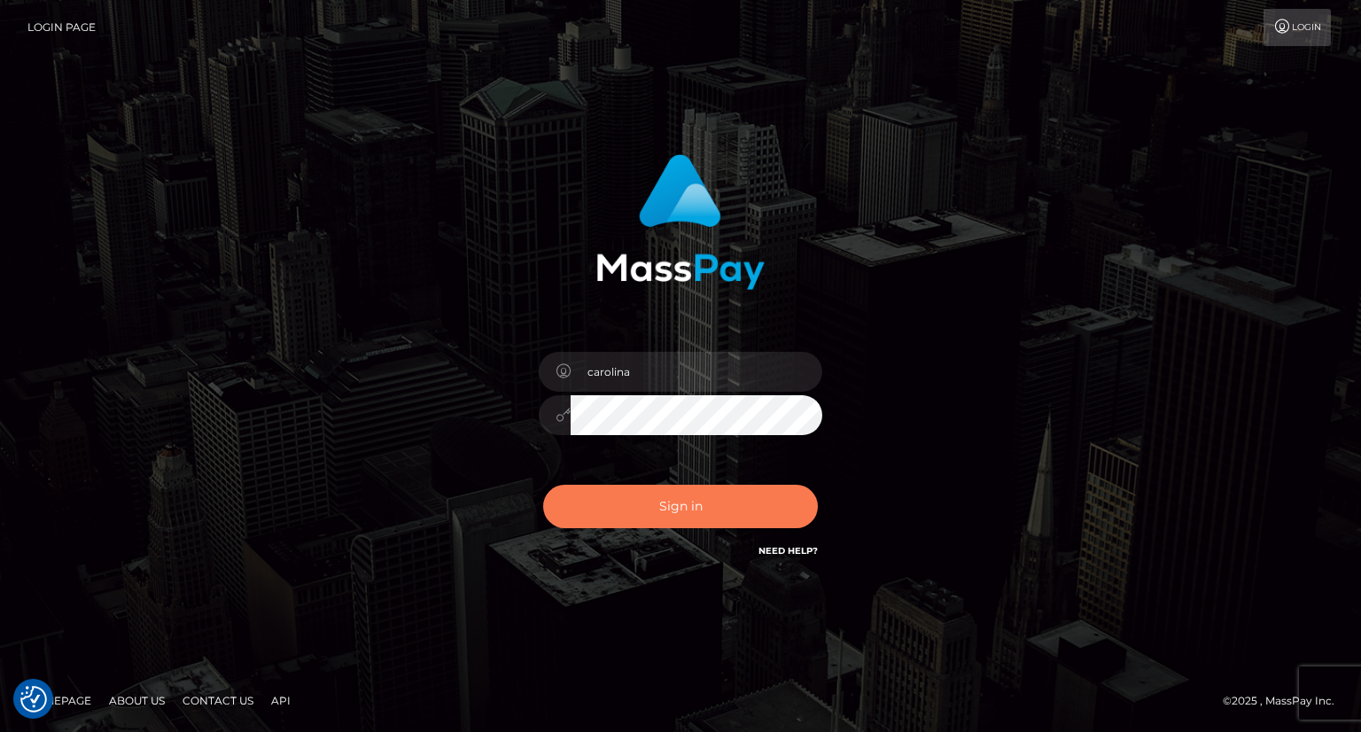
click at [676, 514] on button "Sign in" at bounding box center [680, 506] width 275 height 43
type input "carolina"
click at [690, 508] on button "Sign in" at bounding box center [680, 506] width 275 height 43
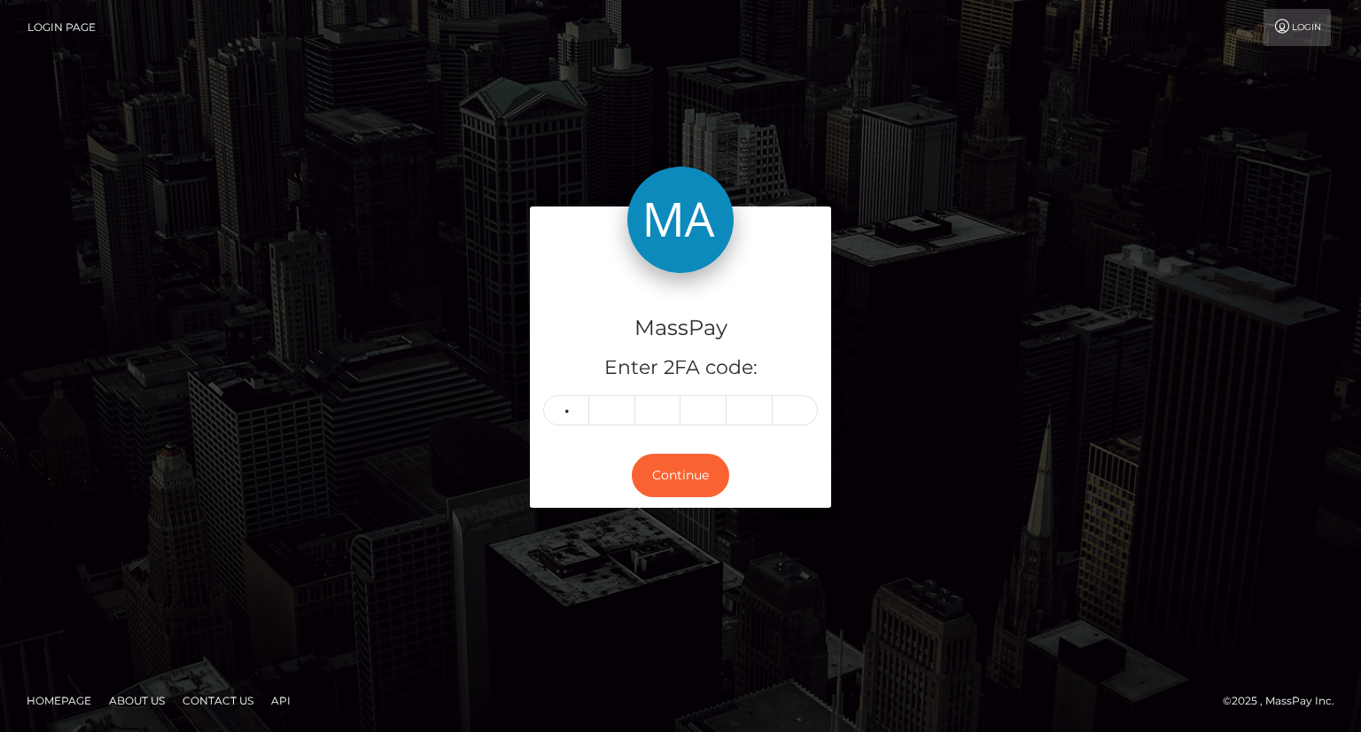
type input "6"
type input "4"
type input "8"
type input "4"
type input "2"
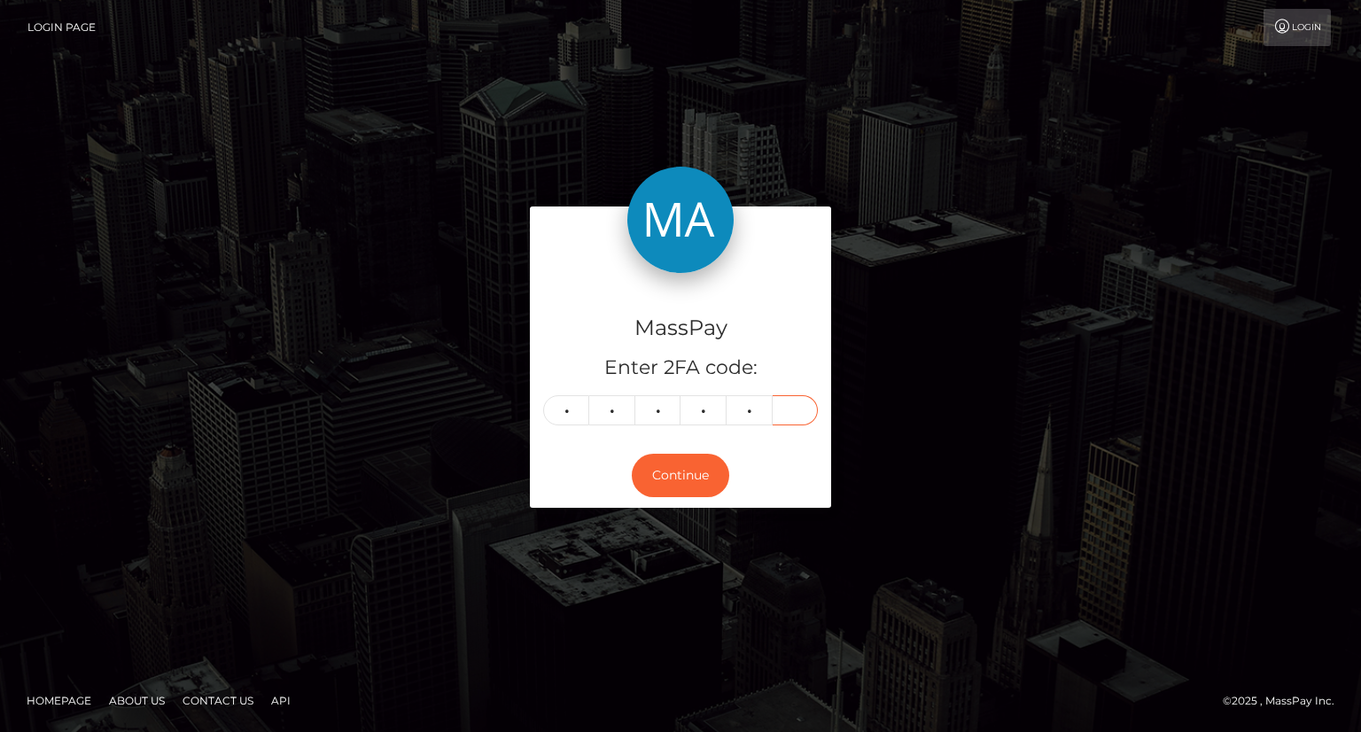
type input "0"
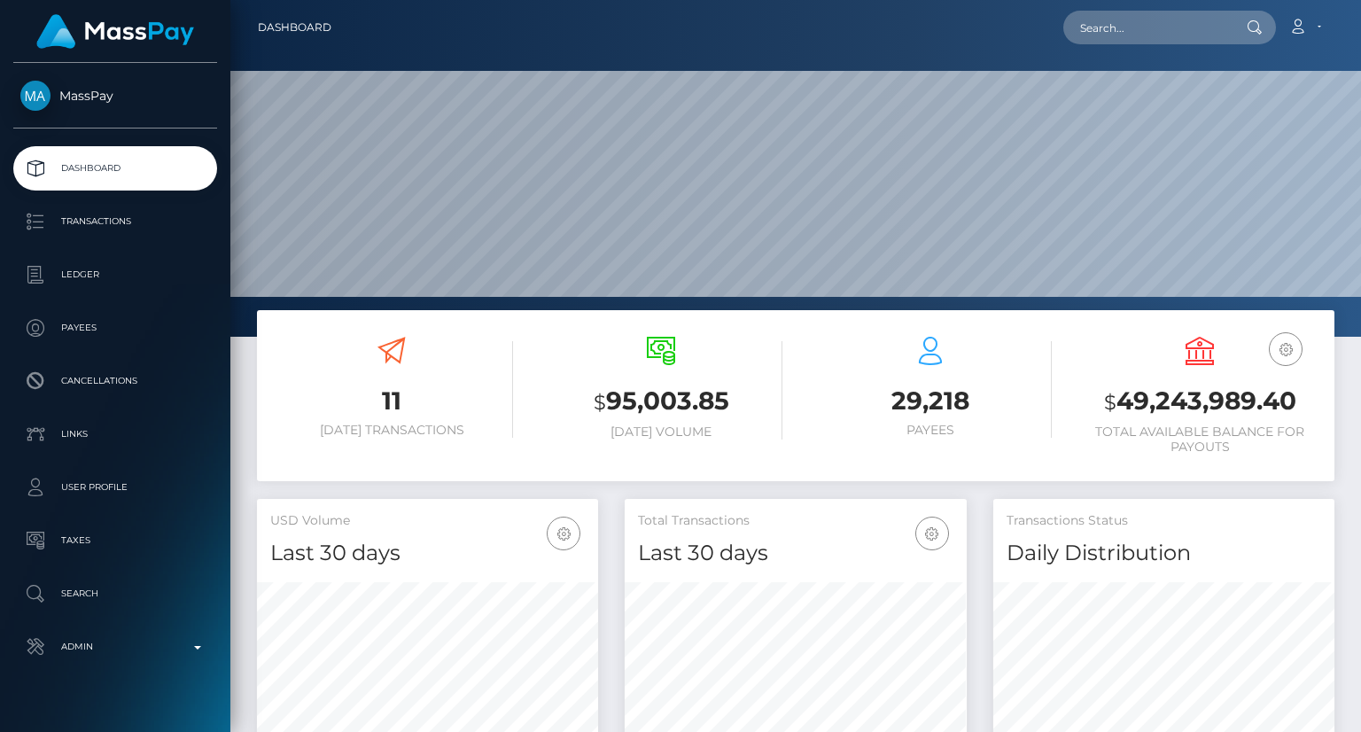
scroll to position [314, 340]
click at [1145, 47] on nav "Dashboard Loading... Loading... Account Edit Profile" at bounding box center [795, 27] width 1130 height 55
click at [1141, 35] on input "text" at bounding box center [1146, 28] width 167 height 34
paste input "pact_MLXOLc2Zs3jGf"
click at [1133, 27] on input "pact_MLXOLc2Zs3jGf" at bounding box center [1146, 28] width 167 height 34
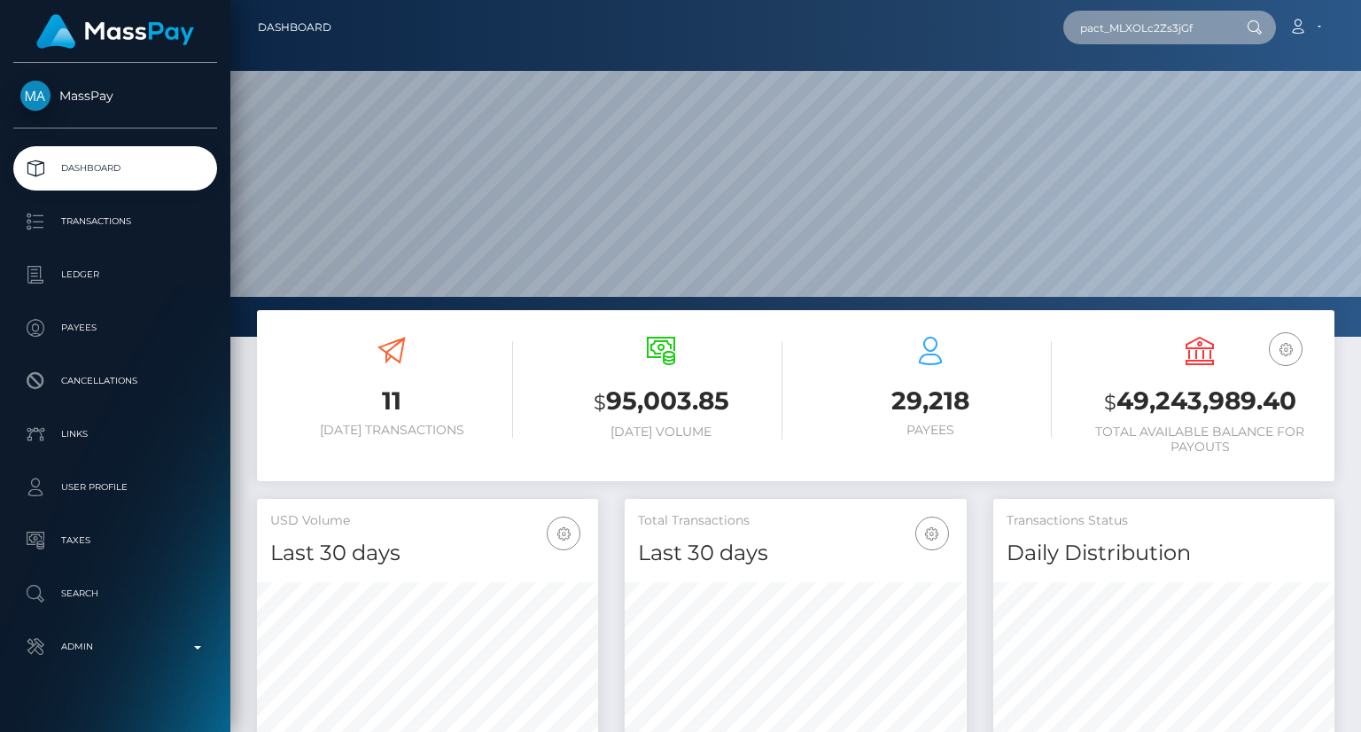
click at [1133, 27] on input "pact_MLXOLc2Zs3jGf" at bounding box center [1146, 28] width 167 height 34
click at [1159, 35] on input "pact_MLXOLc2Zs3jGf" at bounding box center [1146, 28] width 167 height 34
paste input "oact_1WOFx7OZ9w0i"
type input "poact_1WOFx7OZ9w0i"
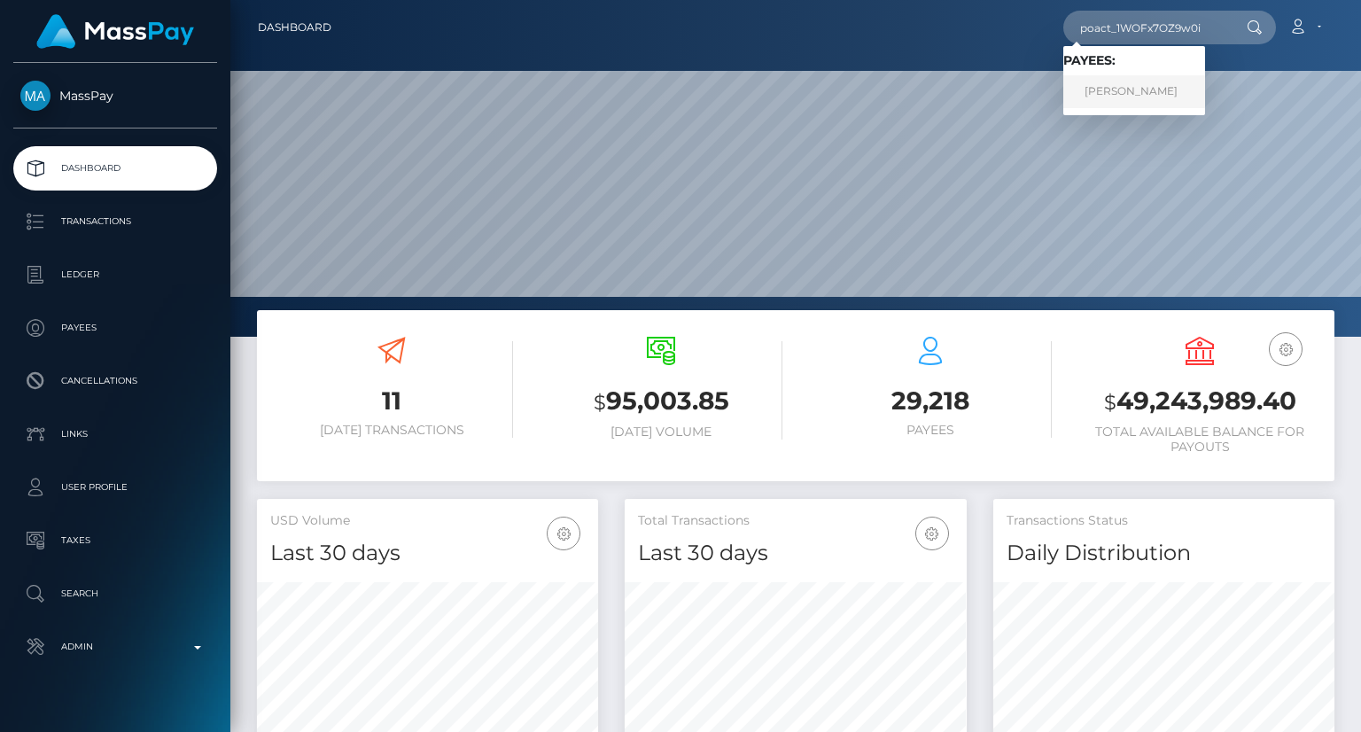
click at [1154, 81] on link "Zarie Fields" at bounding box center [1134, 91] width 142 height 33
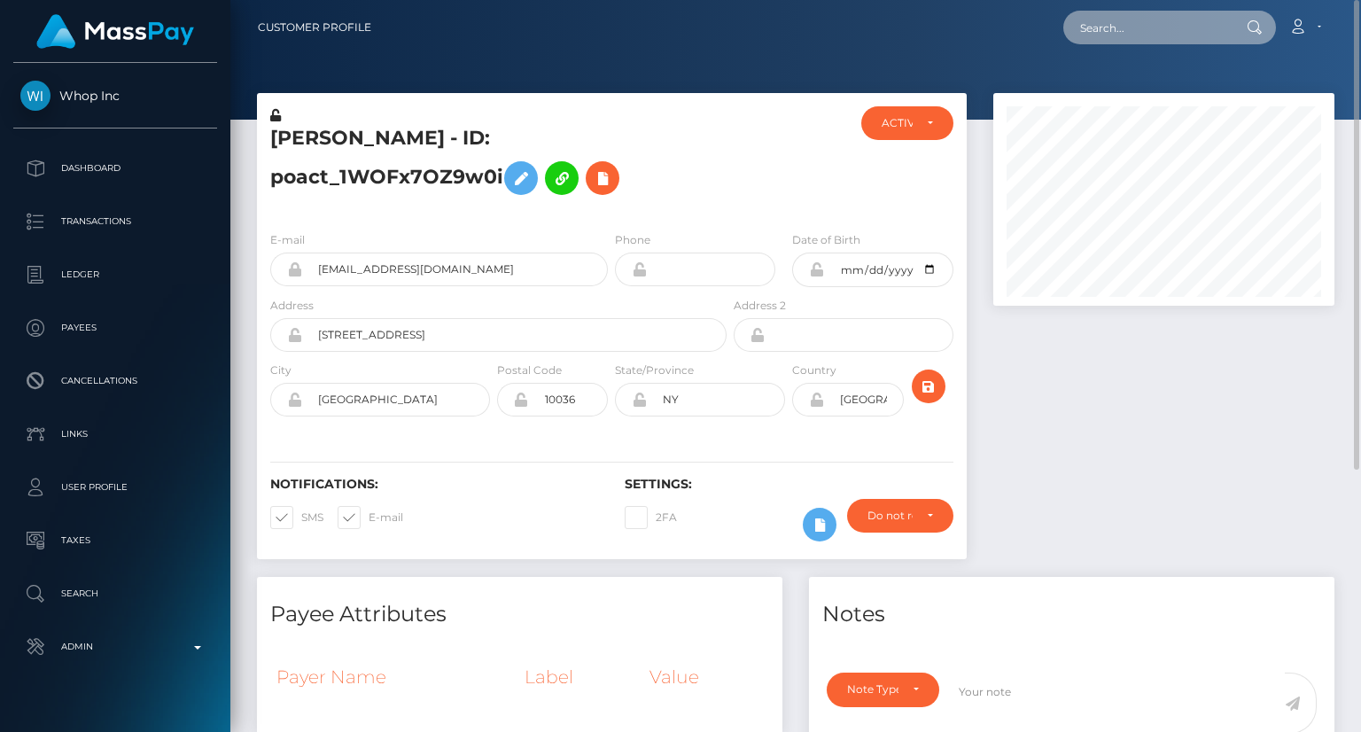
click at [1152, 36] on input "text" at bounding box center [1146, 28] width 167 height 34
paste input "poact_P5W32n7pRId5"
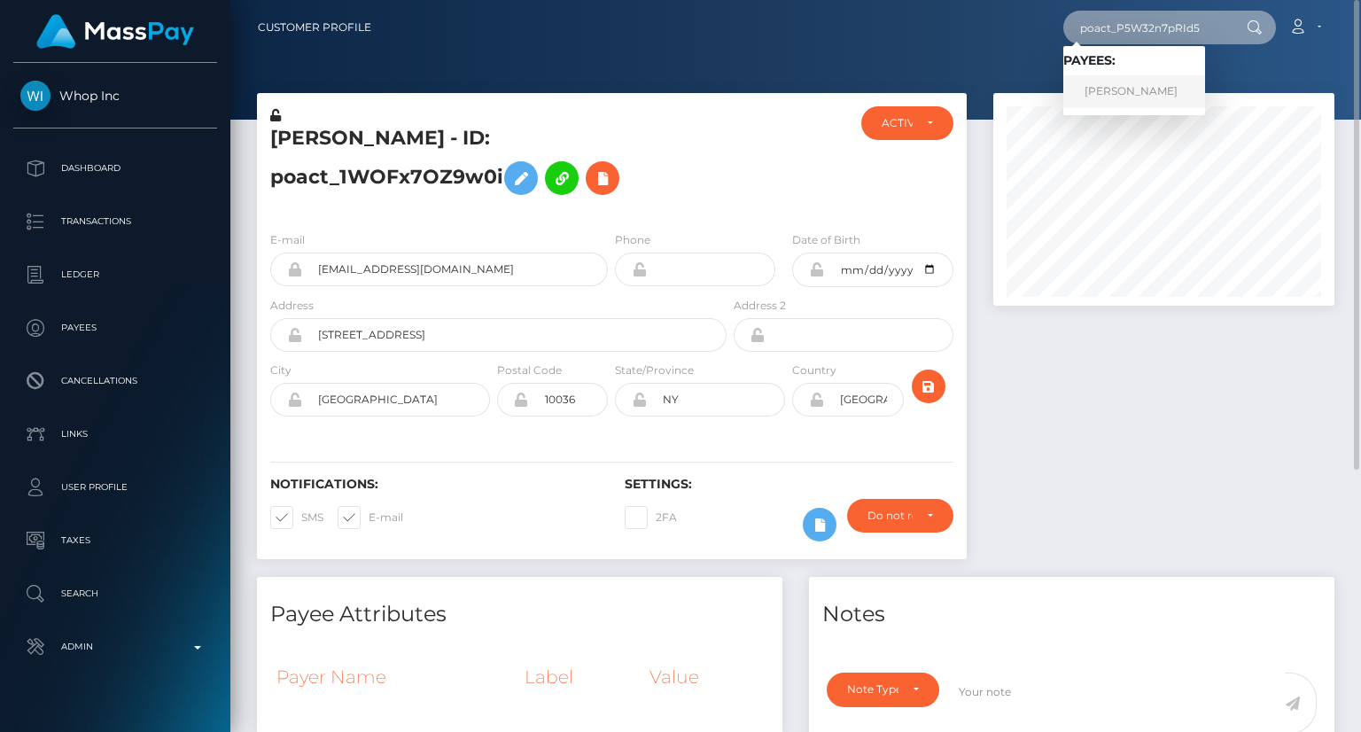
type input "poact_P5W32n7pRId5"
click at [1132, 81] on link "[PERSON_NAME]" at bounding box center [1134, 91] width 142 height 33
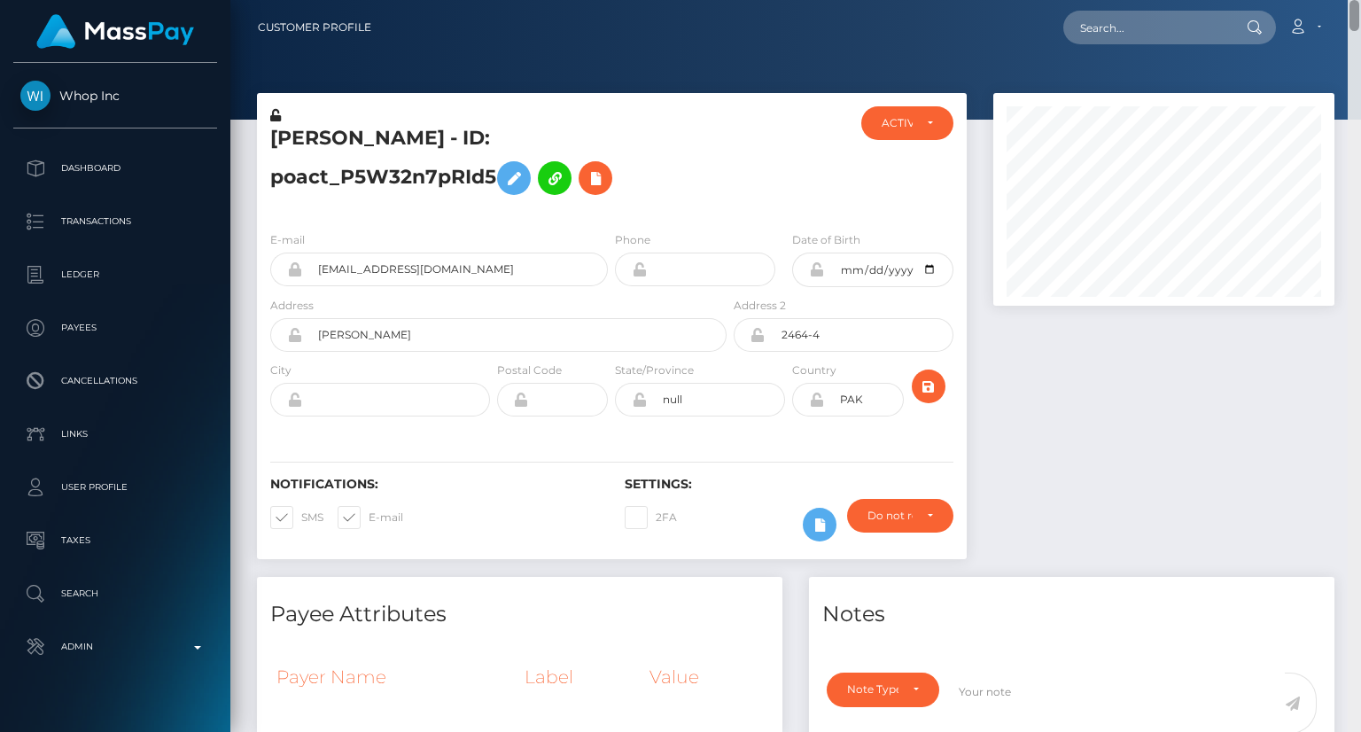
drag, startPoint x: 1354, startPoint y: 336, endPoint x: 1220, endPoint y: -13, distance: 374.1
click at [1220, 0] on html "Whop Inc Dashboard Transactions Ledger Payees Cancellations Links" at bounding box center [680, 366] width 1361 height 732
drag, startPoint x: 266, startPoint y: 136, endPoint x: 491, endPoint y: 174, distance: 228.3
click at [491, 184] on div "Abraham Augustine - ID: poact_P5W32n7pRId5" at bounding box center [493, 161] width 473 height 111
copy h5 "Abraham Augustine - ID: poact_P5W32n7pRId5"
